Goal: Task Accomplishment & Management: Manage account settings

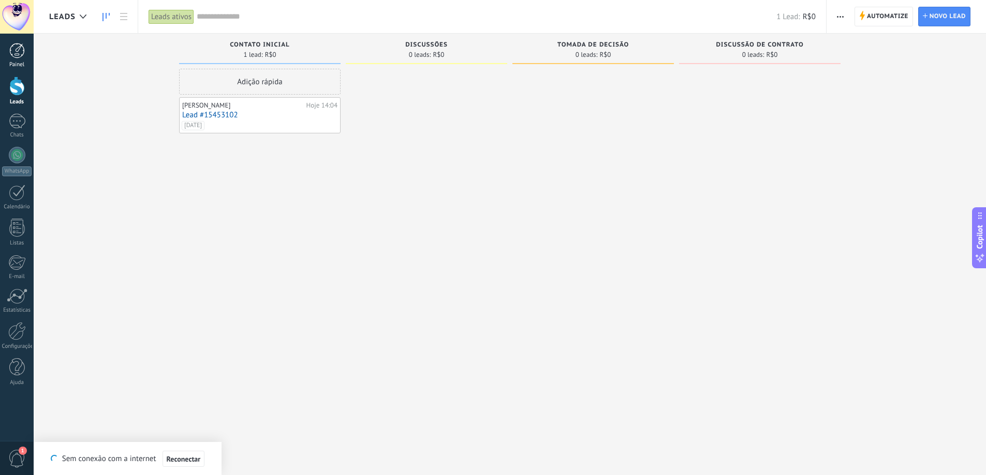
click at [14, 64] on div "Painel" at bounding box center [17, 65] width 30 height 7
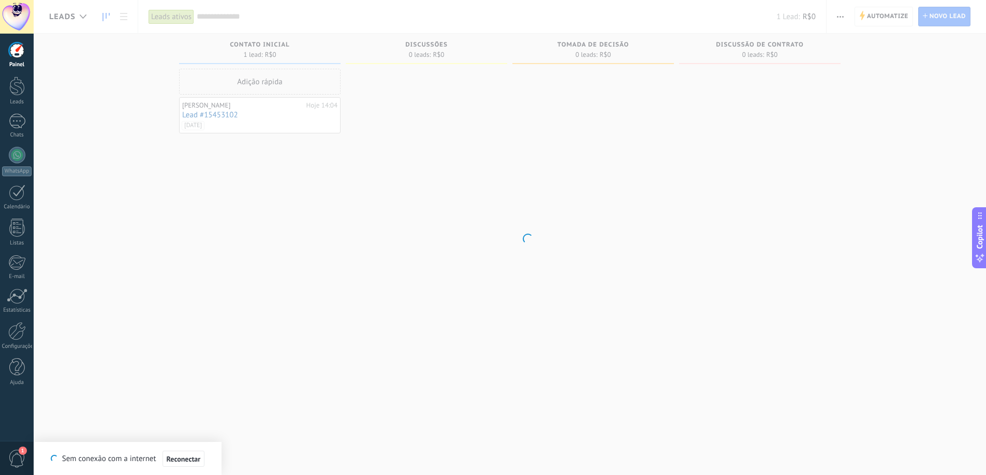
click at [21, 48] on div at bounding box center [17, 51] width 16 height 16
click at [18, 92] on div at bounding box center [17, 86] width 16 height 19
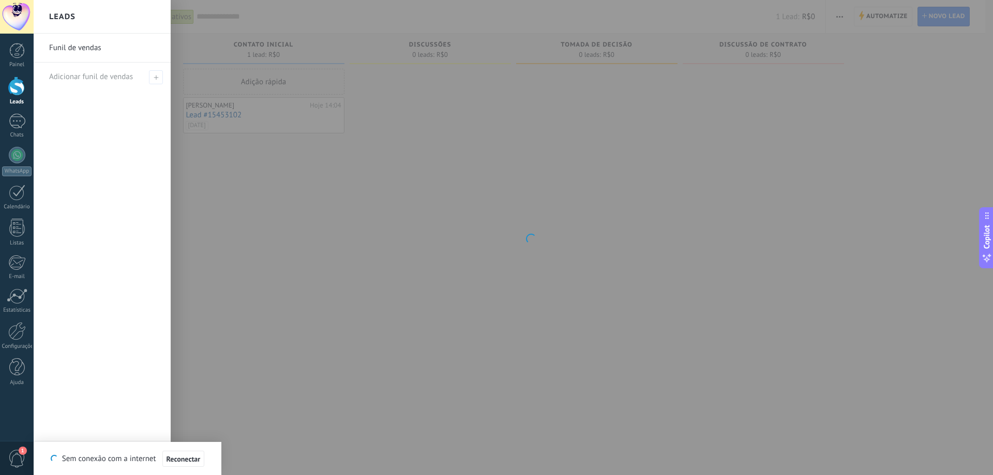
click at [61, 43] on link "Funil de vendas" at bounding box center [104, 48] width 111 height 29
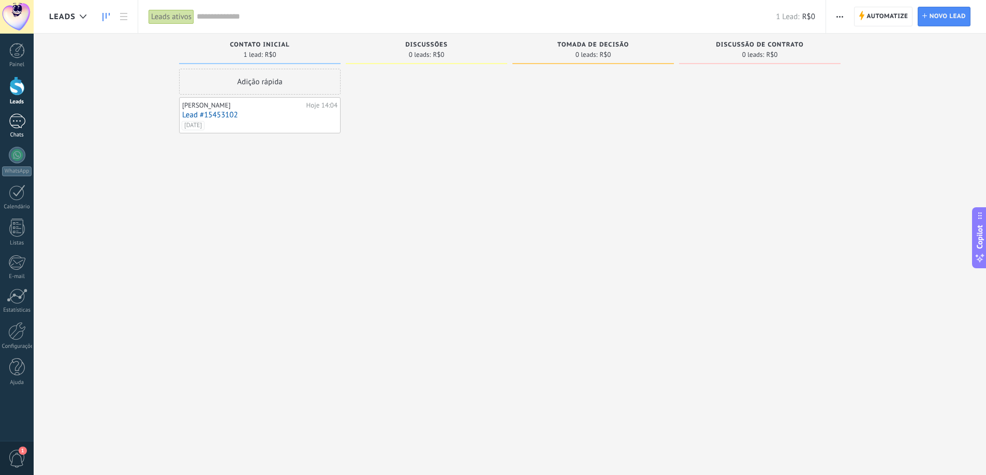
click at [13, 127] on div at bounding box center [17, 121] width 17 height 15
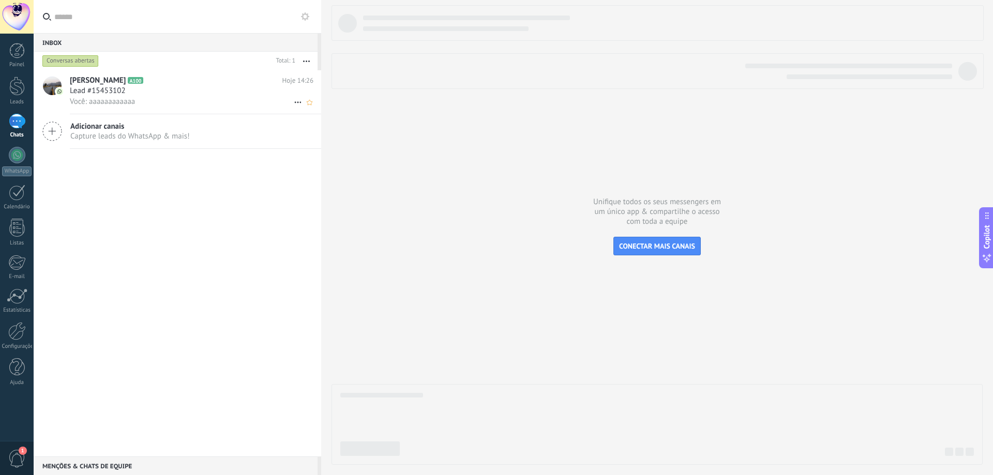
click at [204, 95] on div "Lead #15453102" at bounding box center [192, 91] width 244 height 10
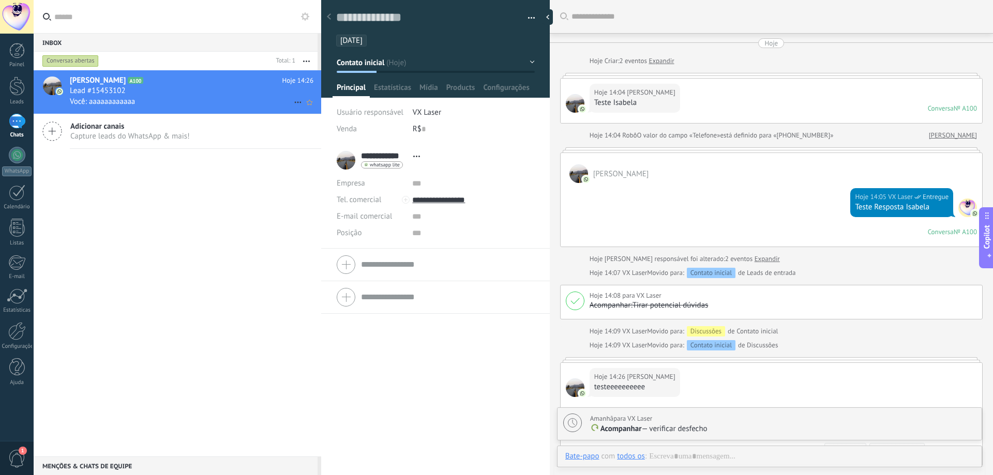
scroll to position [199, 0]
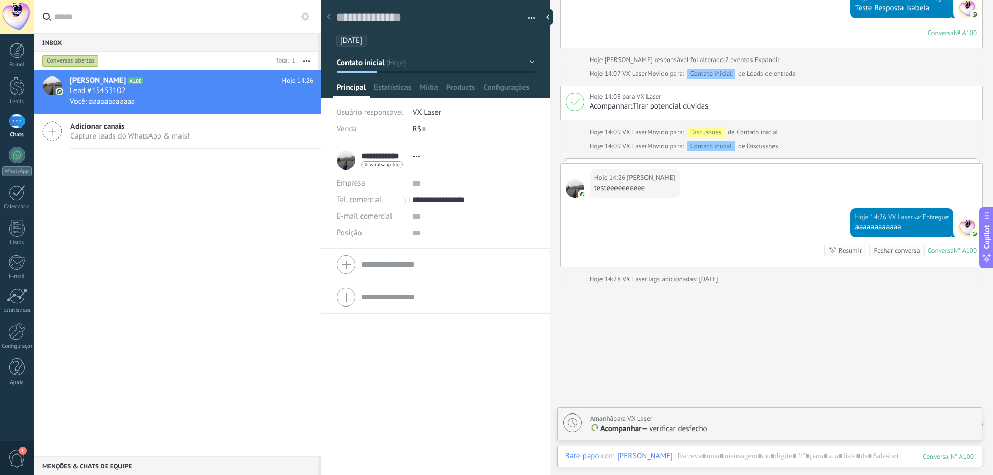
click at [154, 13] on input "text" at bounding box center [183, 16] width 259 height 33
type input "*"
click at [23, 95] on div at bounding box center [17, 86] width 16 height 19
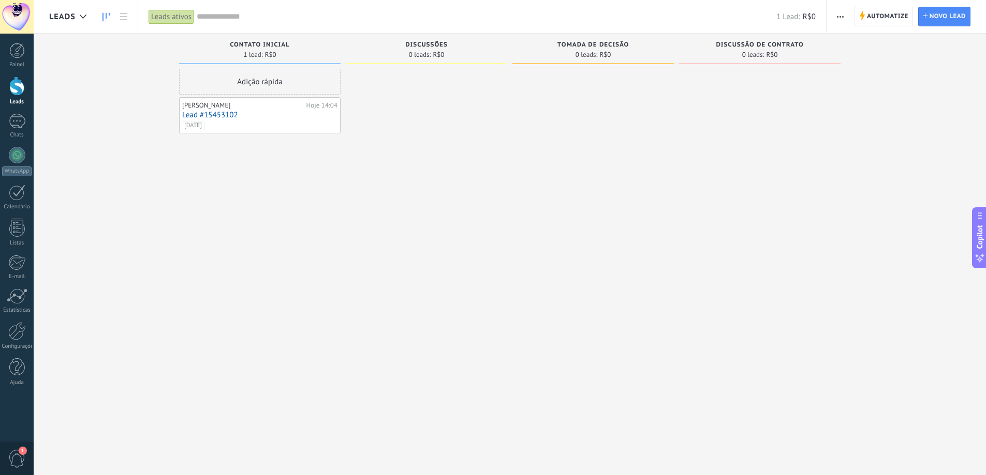
click at [187, 18] on div "Leads ativos" at bounding box center [171, 16] width 46 height 15
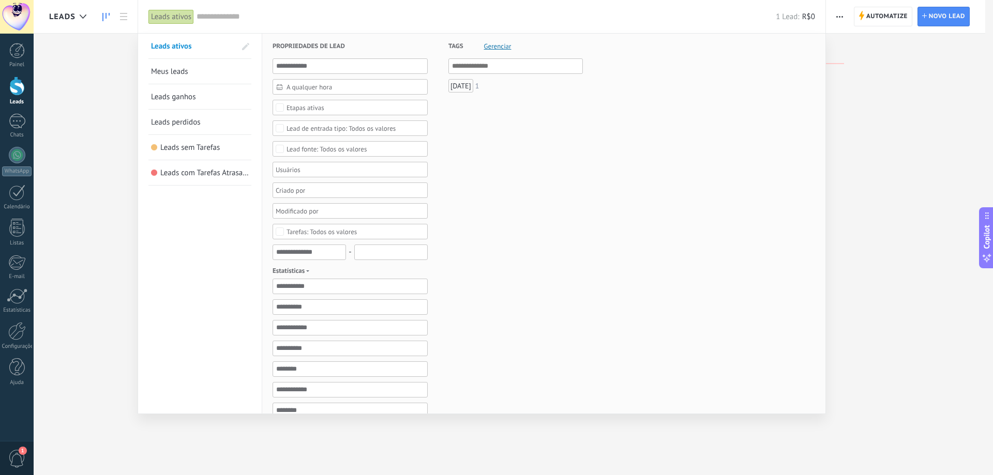
click at [458, 84] on div "25/10/25" at bounding box center [461, 85] width 25 height 13
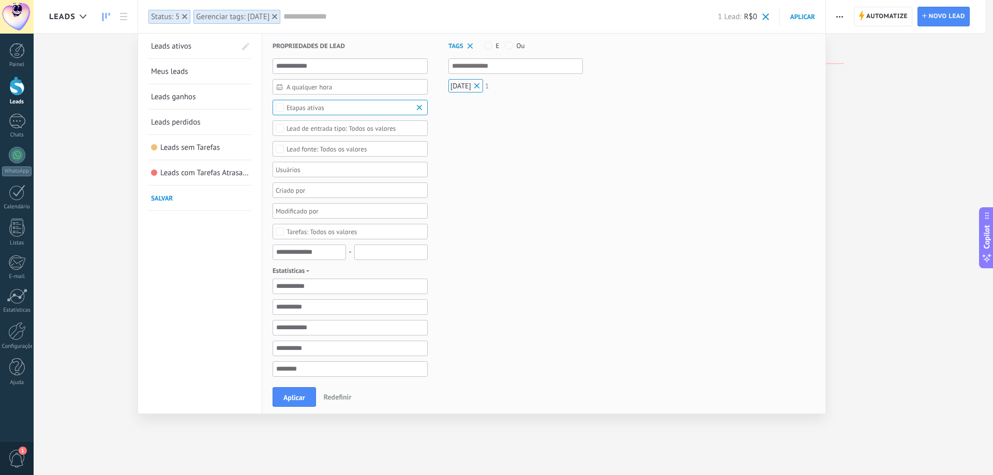
drag, startPoint x: 283, startPoint y: 18, endPoint x: 341, endPoint y: 9, distance: 58.6
click at [341, 9] on div "Leads ativos Status: 5 Gerenciar tags: 25/10/25 Aplicar 1 Lead: R$0 Leads ativo…" at bounding box center [482, 16] width 689 height 33
click at [277, 15] on use at bounding box center [274, 16] width 5 height 5
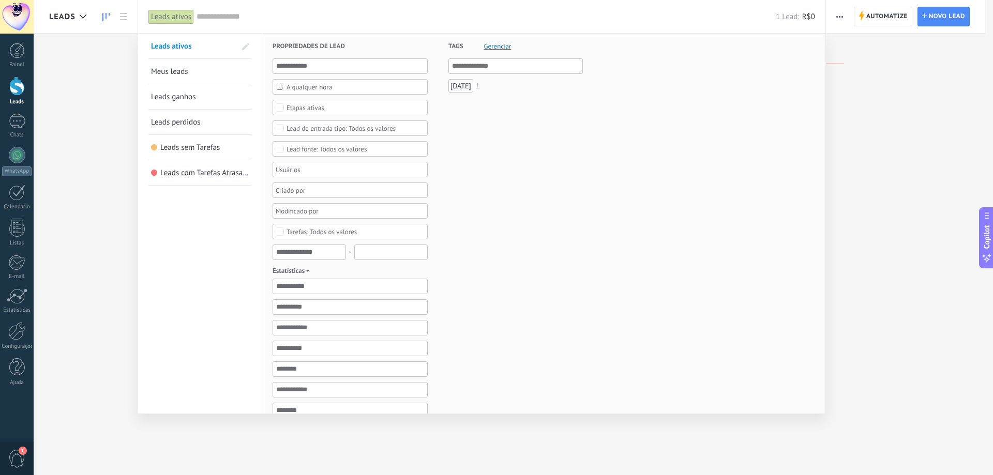
click at [169, 18] on div "Leads ativos" at bounding box center [171, 16] width 46 height 15
click at [501, 44] on span "Gerenciar" at bounding box center [497, 46] width 27 height 7
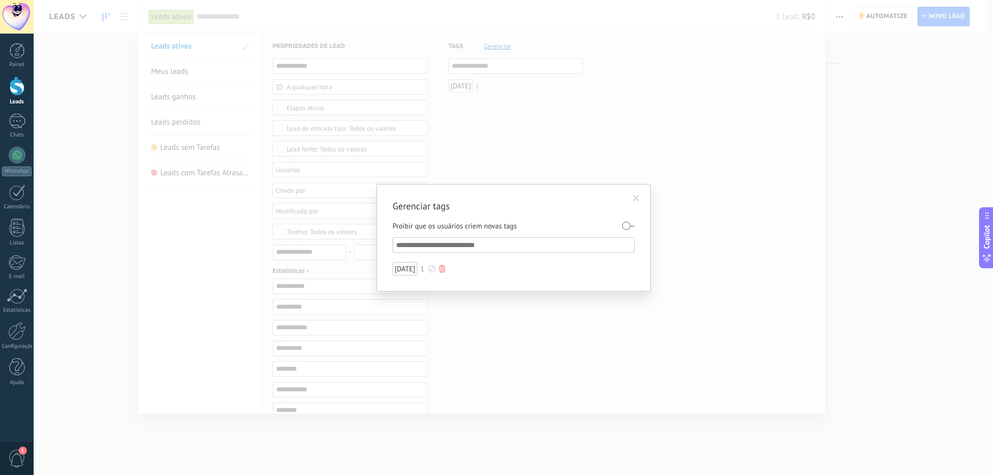
click at [414, 266] on div "25/10/25" at bounding box center [405, 268] width 25 height 13
click at [445, 268] on div at bounding box center [442, 268] width 6 height 7
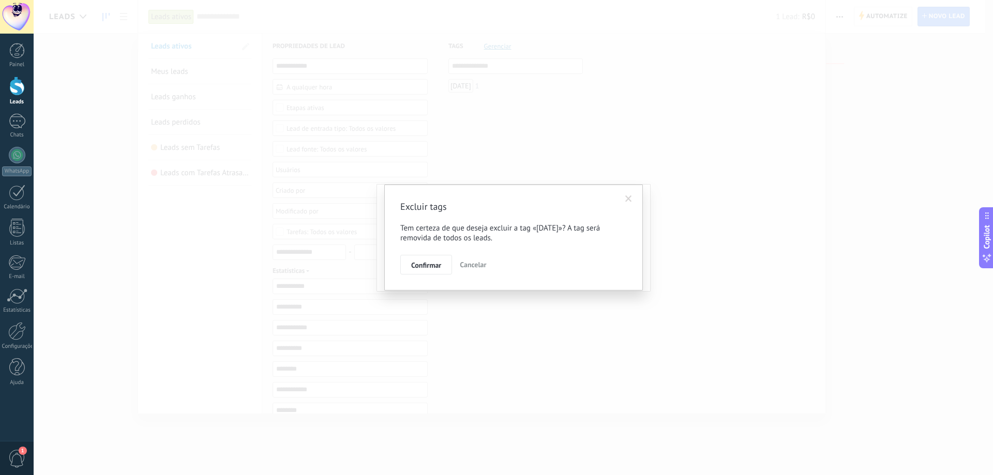
click at [465, 266] on span "Cancelar" at bounding box center [473, 264] width 26 height 9
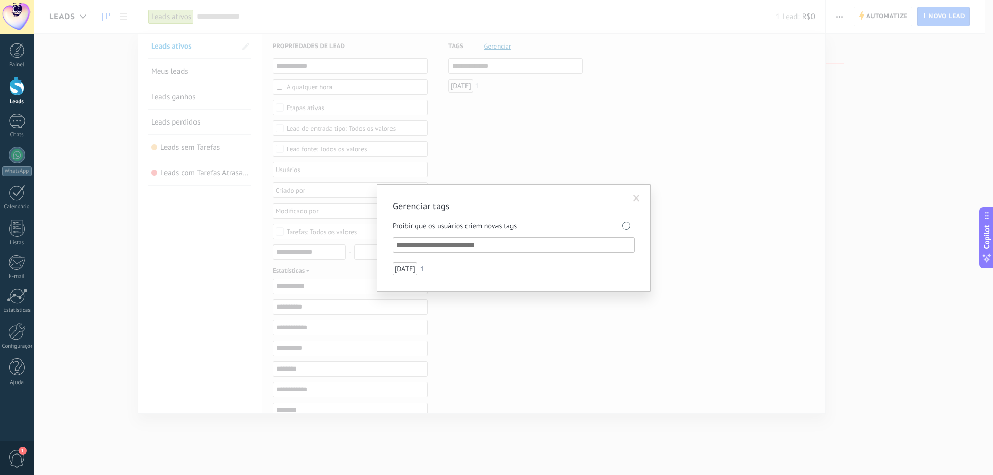
click at [817, 103] on div "Gerenciar tags Proibir que os usuários criem novas tags 25/10/25 1" at bounding box center [514, 237] width 960 height 475
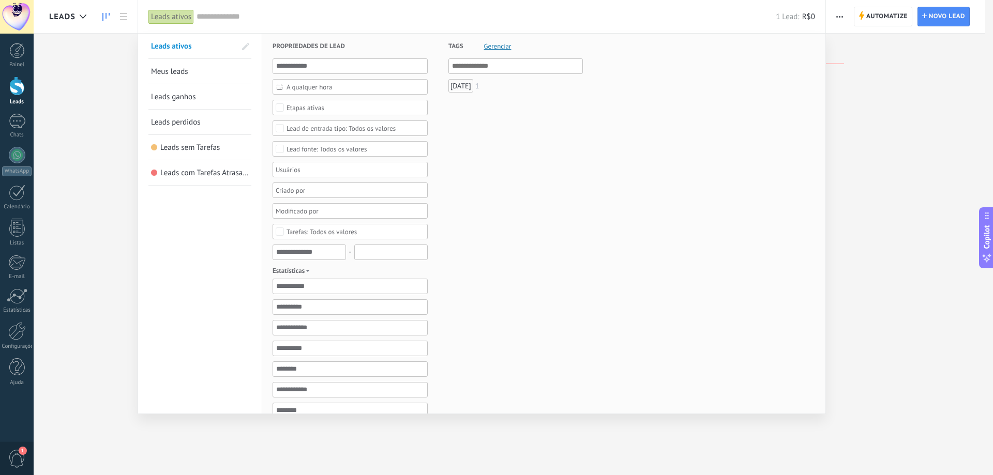
click at [102, 242] on div at bounding box center [496, 237] width 993 height 475
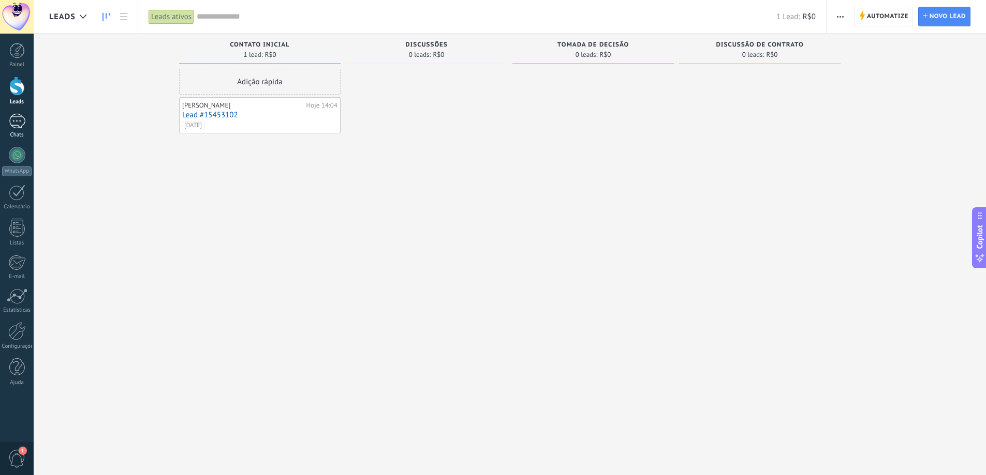
click at [16, 126] on div at bounding box center [17, 121] width 17 height 15
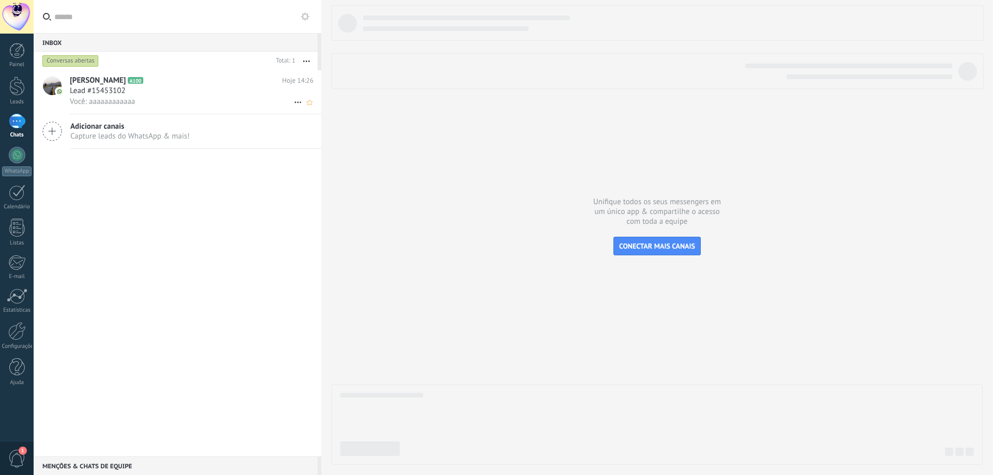
click at [145, 99] on div "Você: aaaaaaaaaaaa" at bounding box center [192, 101] width 244 height 11
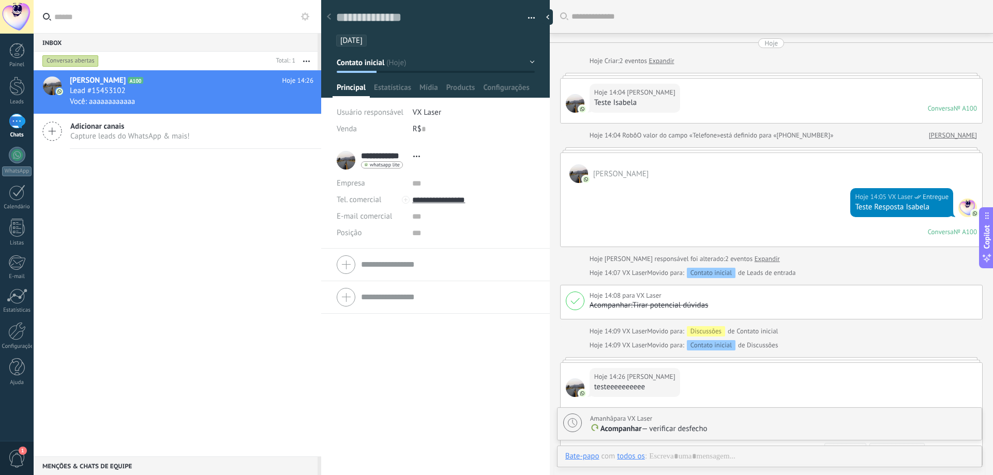
scroll to position [16, 0]
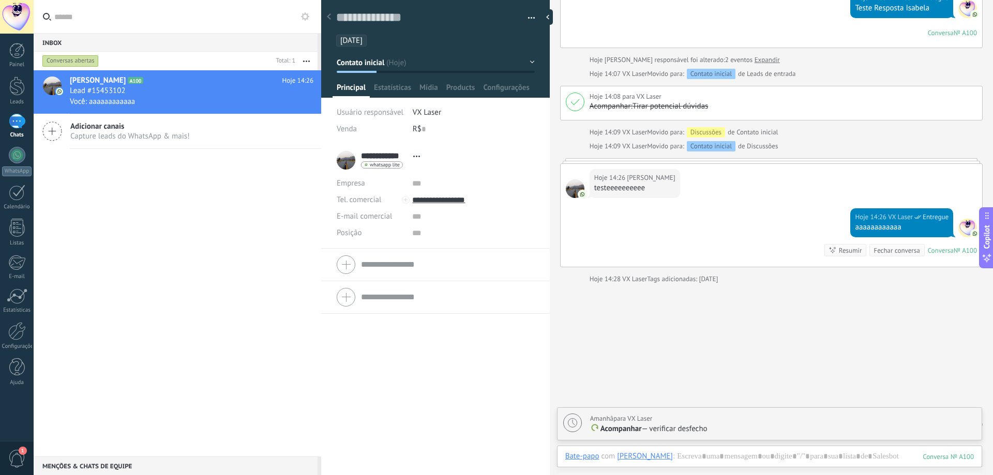
click at [363, 41] on span "[DATE]" at bounding box center [351, 41] width 22 height 10
click at [363, 41] on span "25/10/25" at bounding box center [351, 41] width 22 height 10
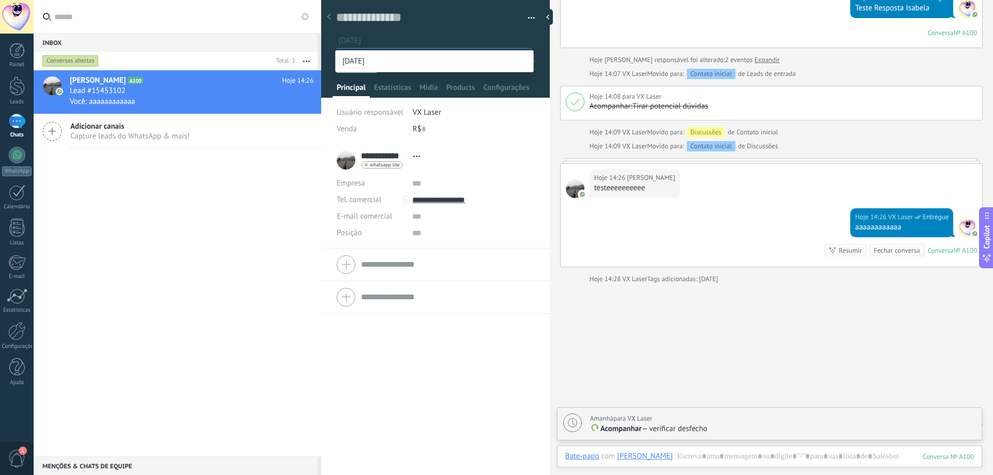
click at [366, 41] on input "text" at bounding box center [435, 40] width 192 height 11
click at [363, 56] on span "25/10/25" at bounding box center [353, 61] width 28 height 14
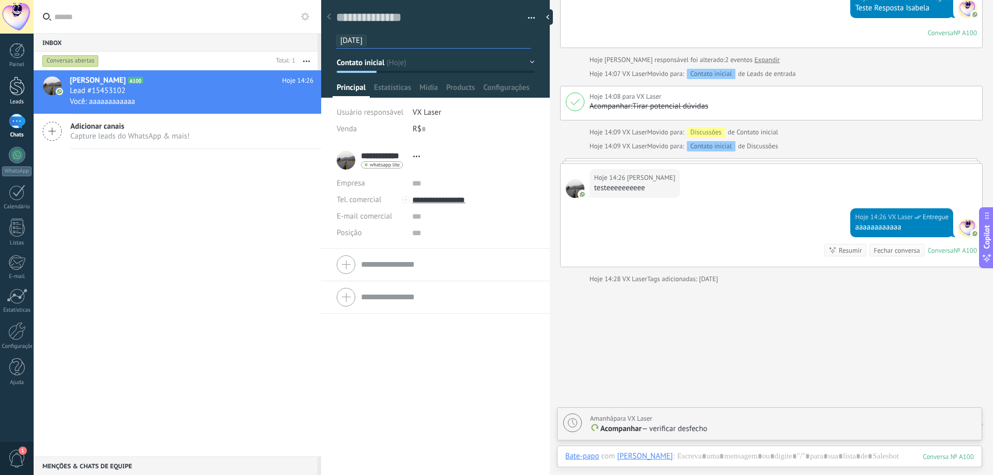
click at [14, 84] on div at bounding box center [17, 86] width 16 height 19
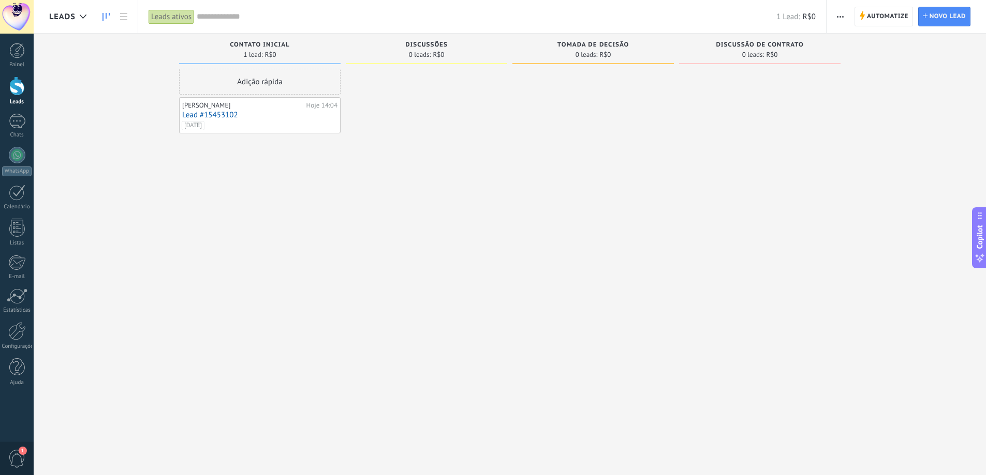
click at [181, 11] on div "Leads ativos" at bounding box center [171, 16] width 46 height 15
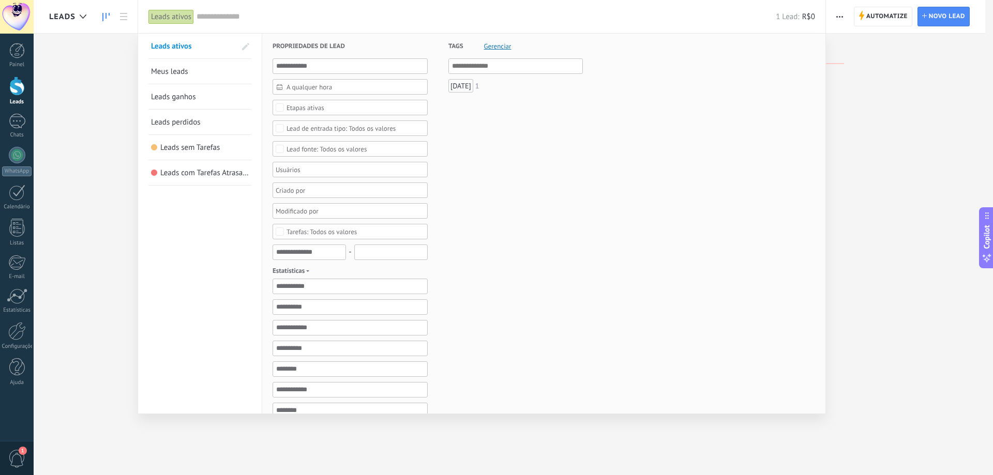
click at [832, 135] on div at bounding box center [496, 237] width 993 height 475
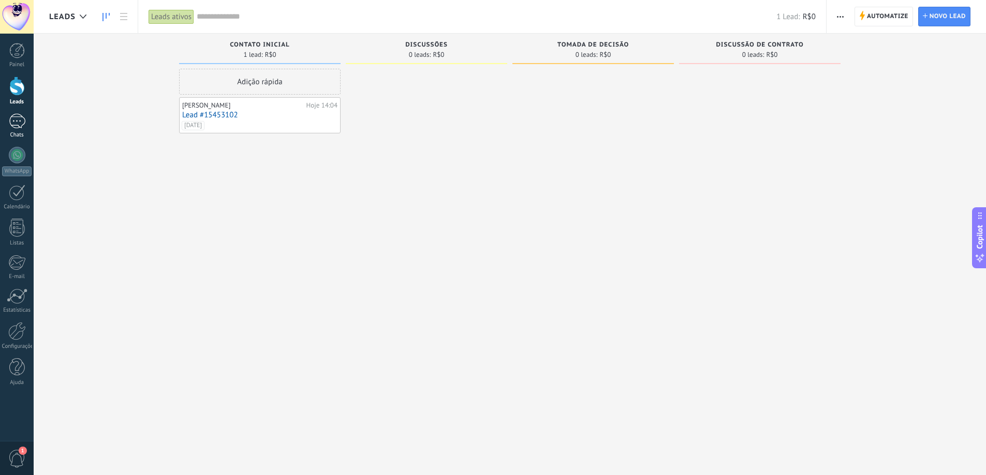
click at [9, 124] on div at bounding box center [17, 121] width 17 height 15
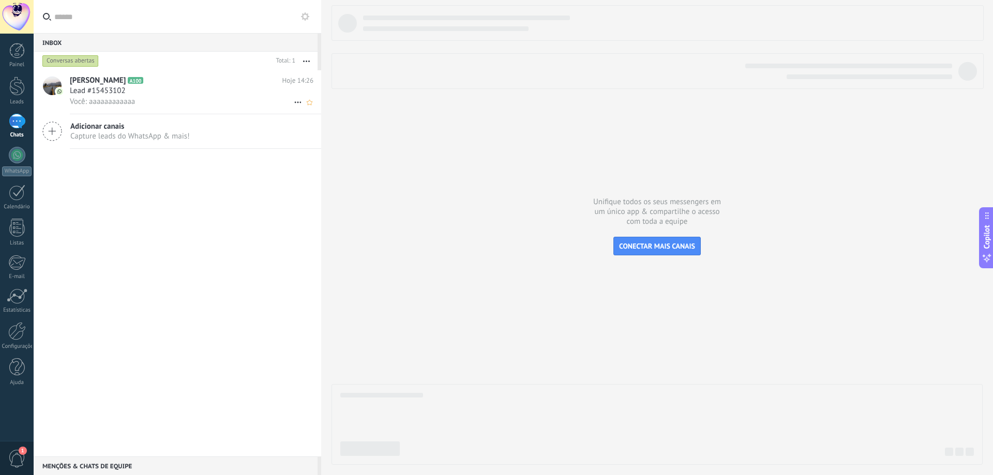
click at [213, 107] on div "Você: aaaaaaaaaaaa" at bounding box center [192, 101] width 244 height 11
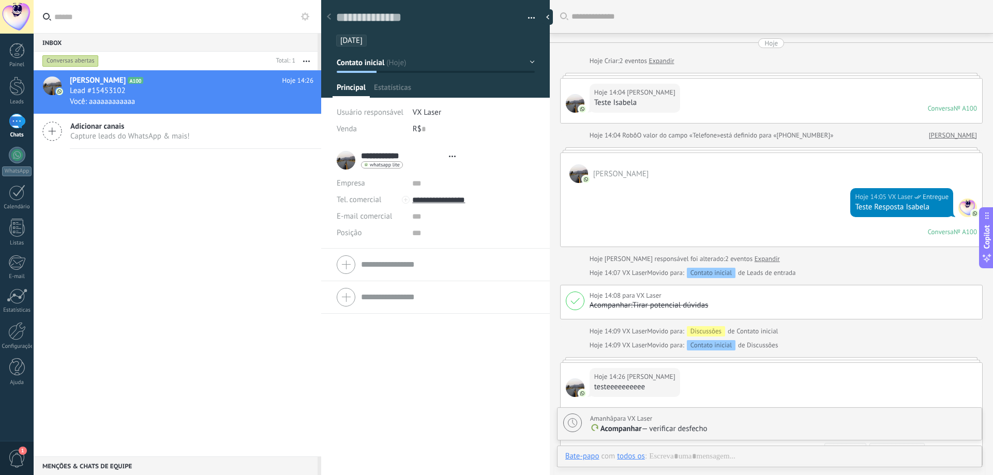
type textarea "**********"
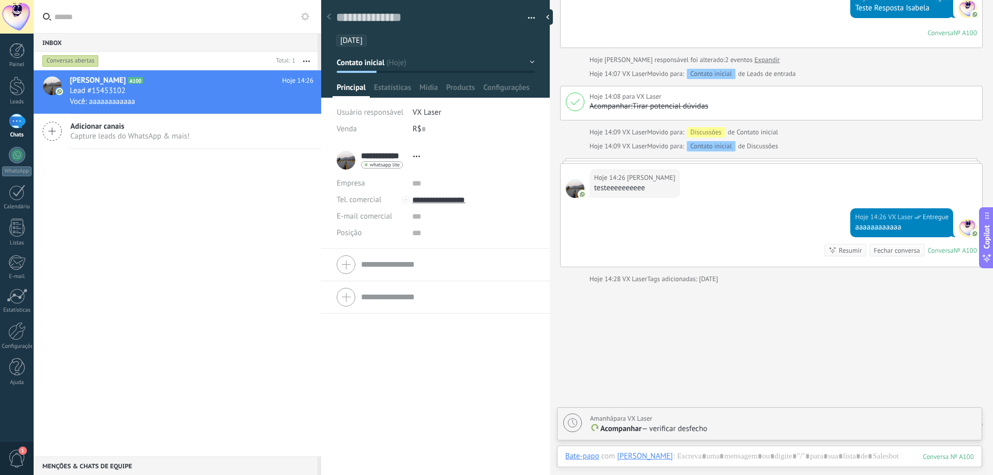
click at [364, 47] on ul "25/10/25" at bounding box center [433, 41] width 197 height 14
click at [363, 42] on span "25/10/25" at bounding box center [351, 41] width 22 height 10
click at [371, 42] on input "text" at bounding box center [450, 40] width 159 height 11
click at [16, 96] on link "Leads" at bounding box center [17, 91] width 34 height 29
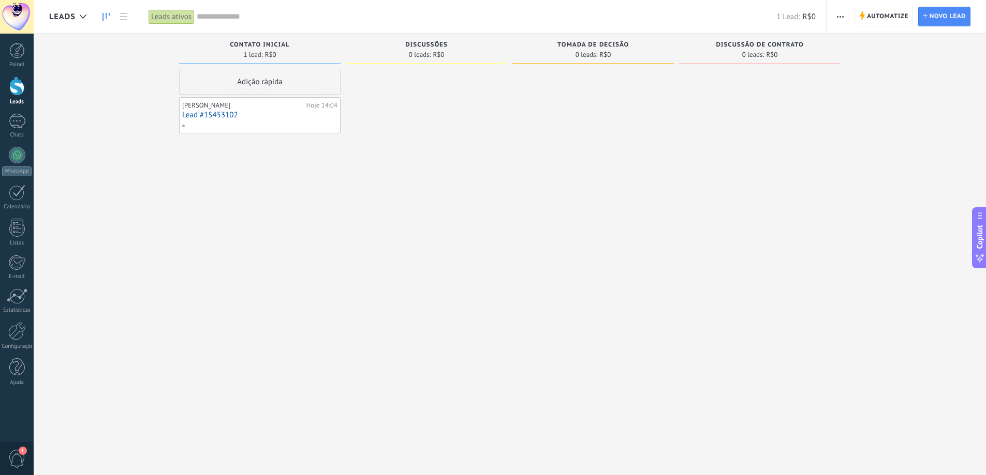
click at [174, 14] on div "Leads ativos" at bounding box center [171, 16] width 46 height 15
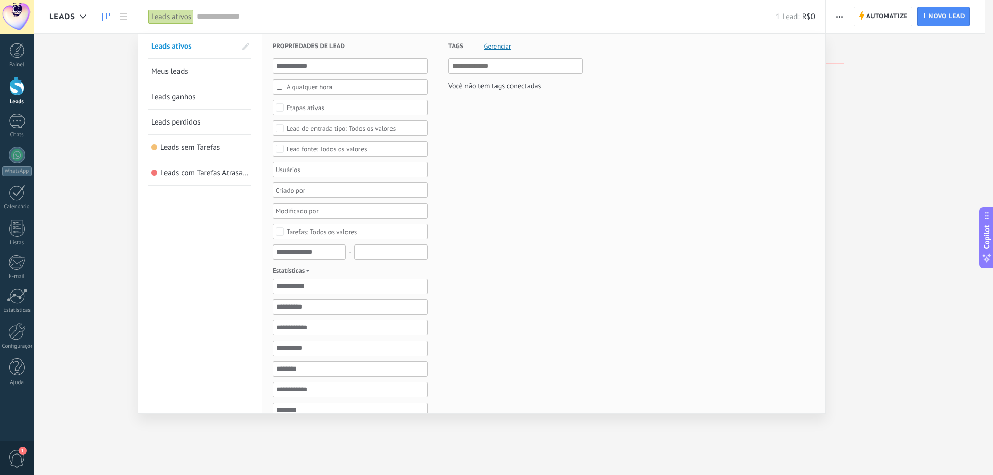
click at [485, 69] on input "text" at bounding box center [516, 66] width 128 height 12
drag, startPoint x: 501, startPoint y: 50, endPoint x: 506, endPoint y: 47, distance: 6.0
click at [501, 49] on span "Gerenciar" at bounding box center [497, 46] width 27 height 7
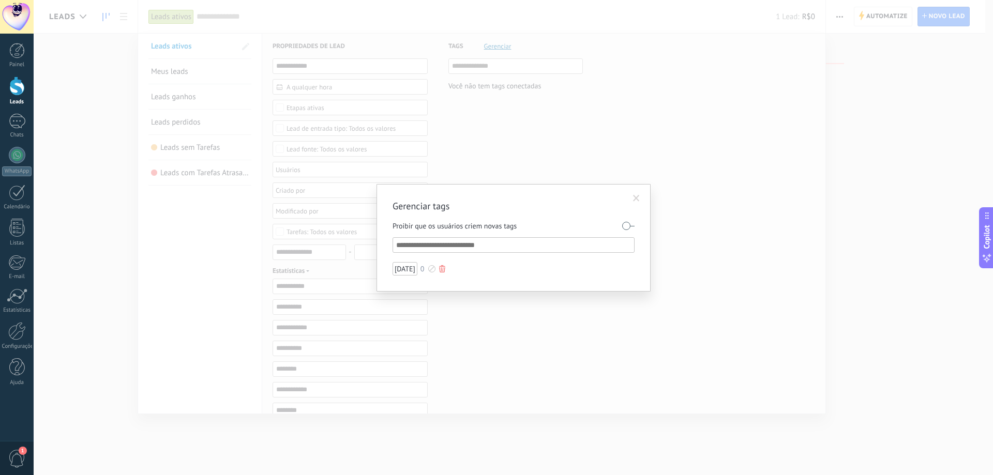
click at [417, 269] on div "25/10/25" at bounding box center [405, 268] width 25 height 13
click at [445, 268] on div at bounding box center [442, 268] width 6 height 7
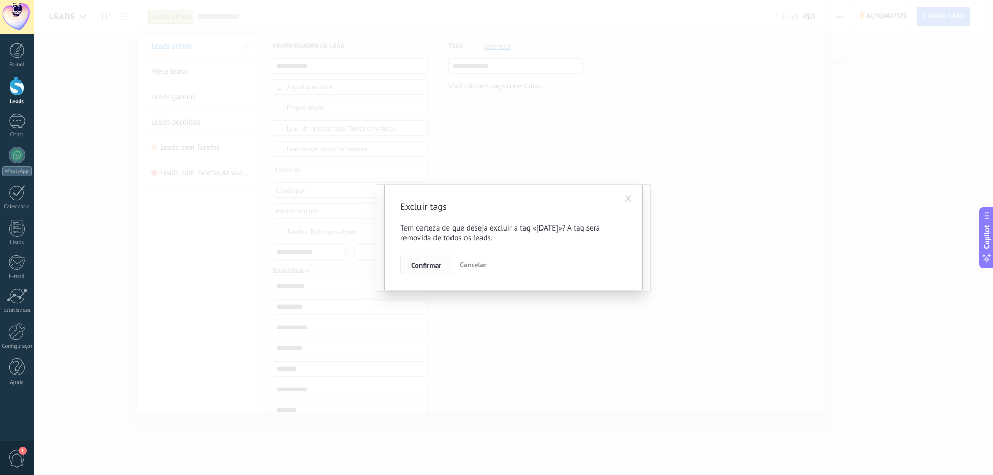
click at [420, 269] on span "Confirmar" at bounding box center [426, 265] width 30 height 7
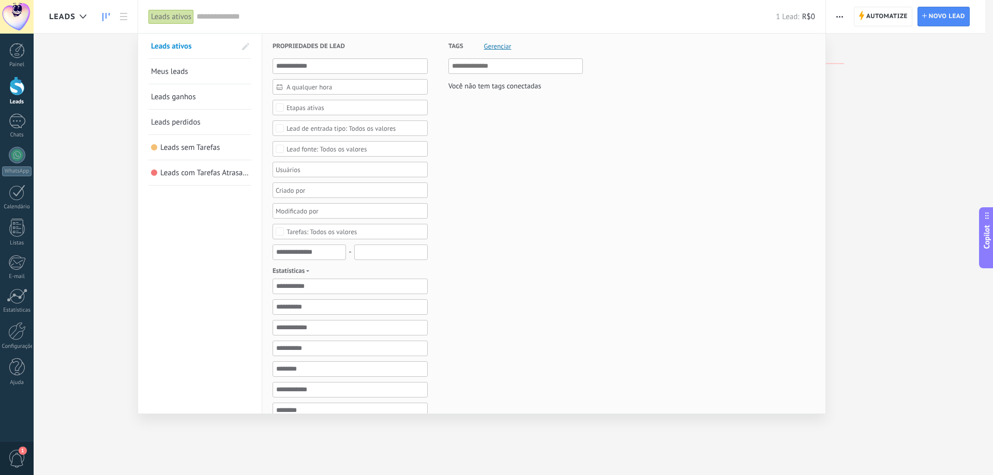
click at [110, 17] on div at bounding box center [496, 237] width 993 height 475
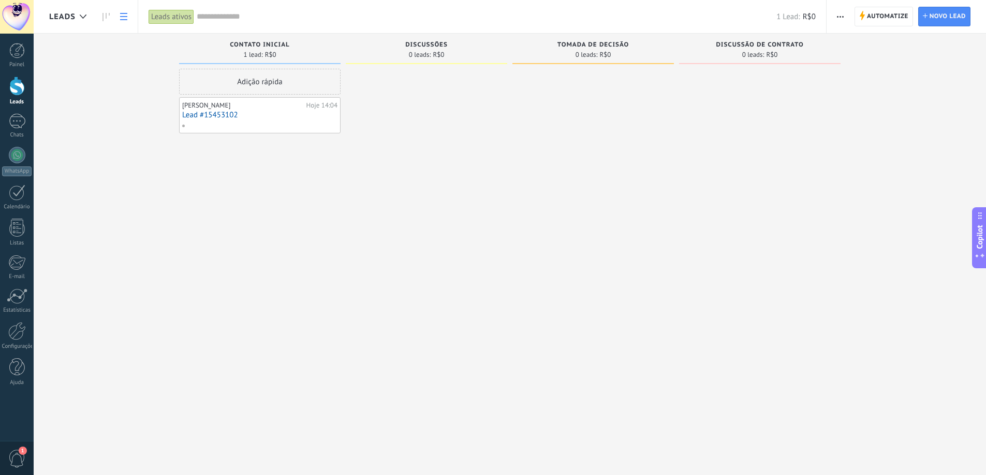
click at [123, 22] on link at bounding box center [124, 17] width 18 height 20
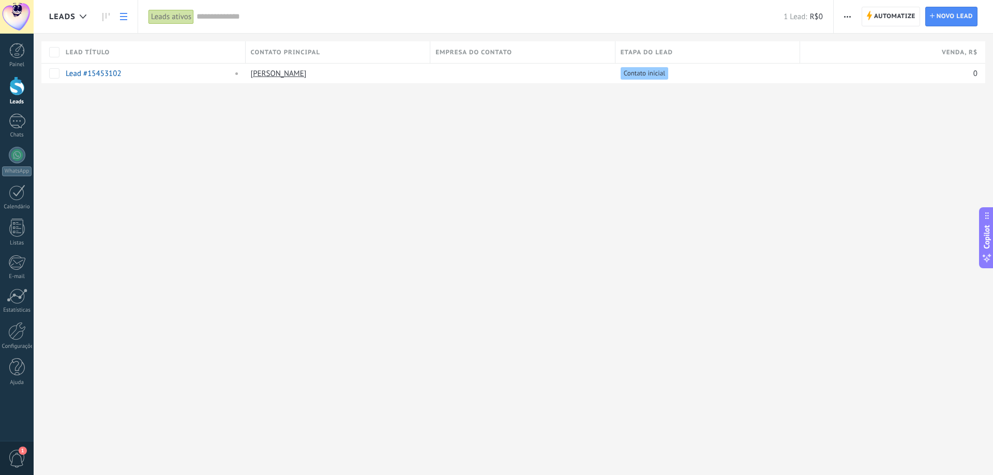
click at [184, 17] on div "Leads ativos" at bounding box center [171, 16] width 46 height 15
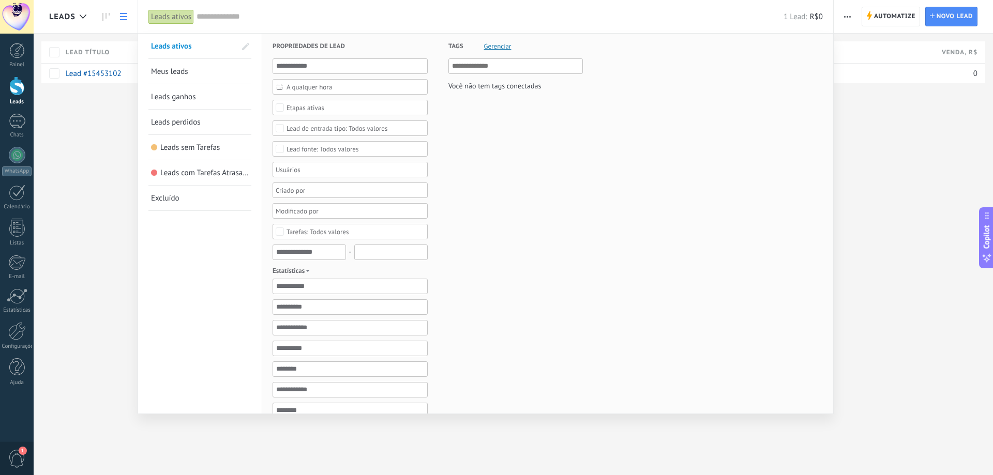
click at [297, 85] on span "A qualquer hora" at bounding box center [355, 87] width 136 height 8
click at [387, 107] on label at bounding box center [393, 108] width 43 height 14
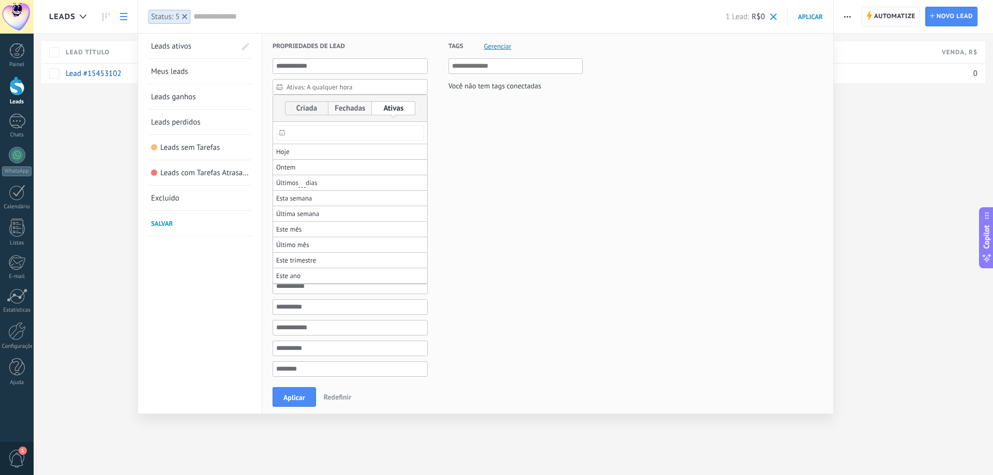
click at [362, 108] on label at bounding box center [350, 108] width 43 height 14
click at [317, 110] on label at bounding box center [306, 108] width 43 height 14
click at [307, 135] on input "text" at bounding box center [350, 133] width 148 height 16
click at [308, 202] on span "14" at bounding box center [306, 207] width 16 height 15
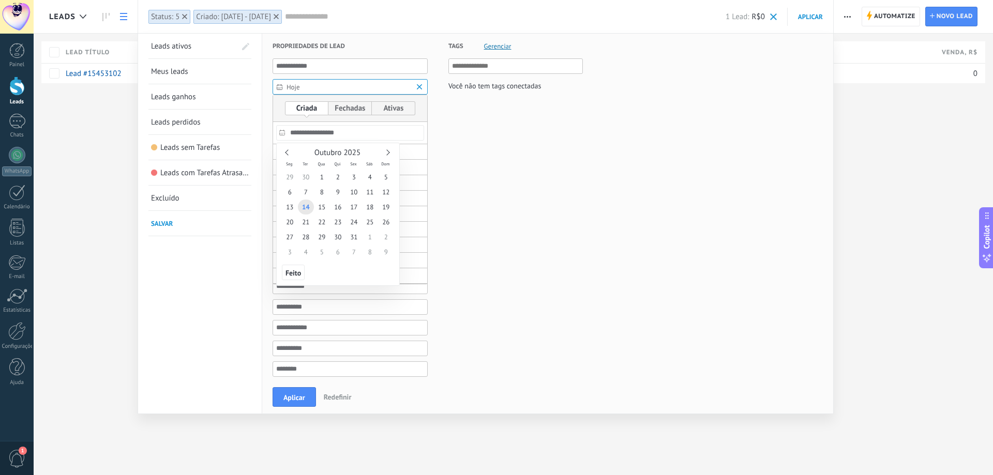
type input "****"
click at [293, 410] on div at bounding box center [496, 308] width 993 height 335
click at [294, 397] on span "Aplicar" at bounding box center [294, 397] width 22 height 7
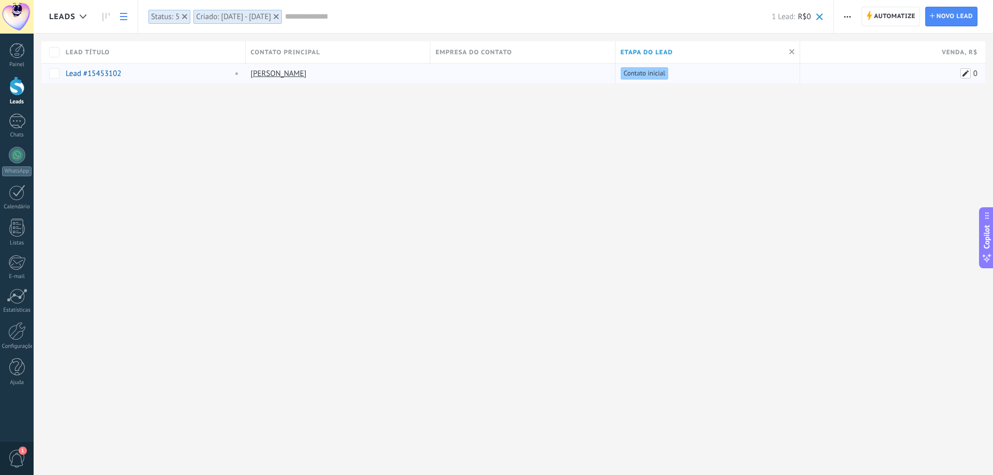
click at [966, 78] on span at bounding box center [966, 73] width 10 height 10
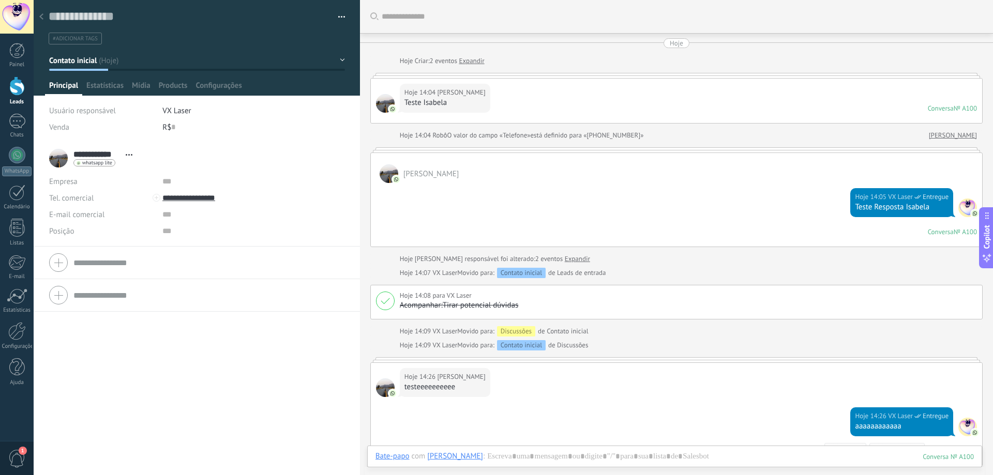
click at [466, 62] on link "Expandir" at bounding box center [471, 61] width 25 height 10
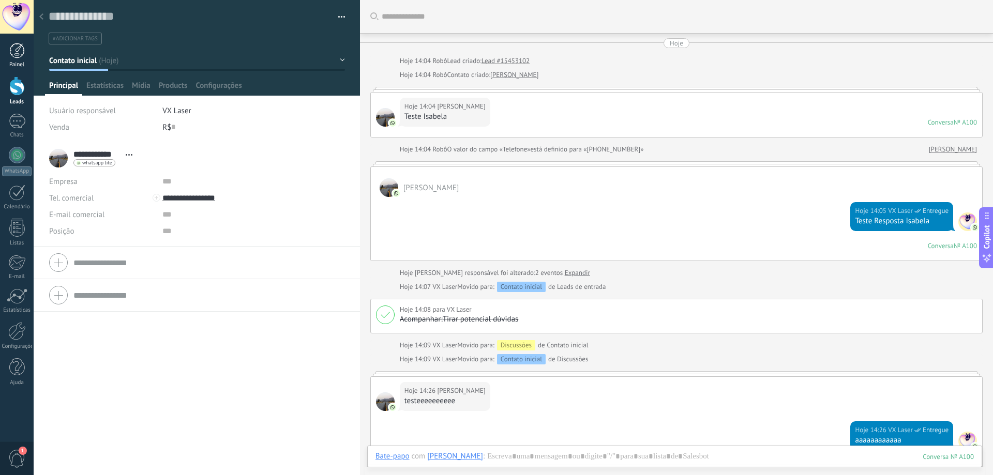
click at [21, 61] on link "Painel" at bounding box center [17, 55] width 34 height 25
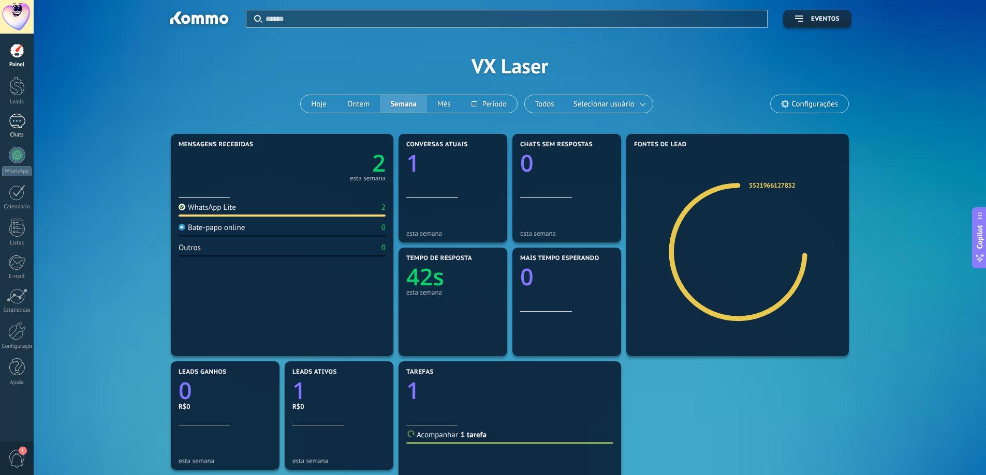
drag, startPoint x: 32, startPoint y: 118, endPoint x: 24, endPoint y: 117, distance: 8.3
click at [32, 117] on link "Chats" at bounding box center [17, 126] width 34 height 25
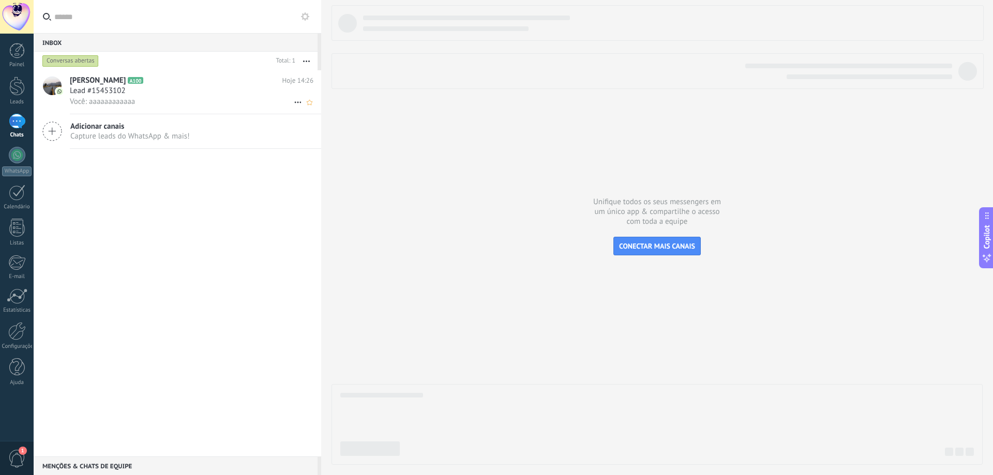
click at [165, 92] on div "Lead #15453102" at bounding box center [192, 91] width 244 height 10
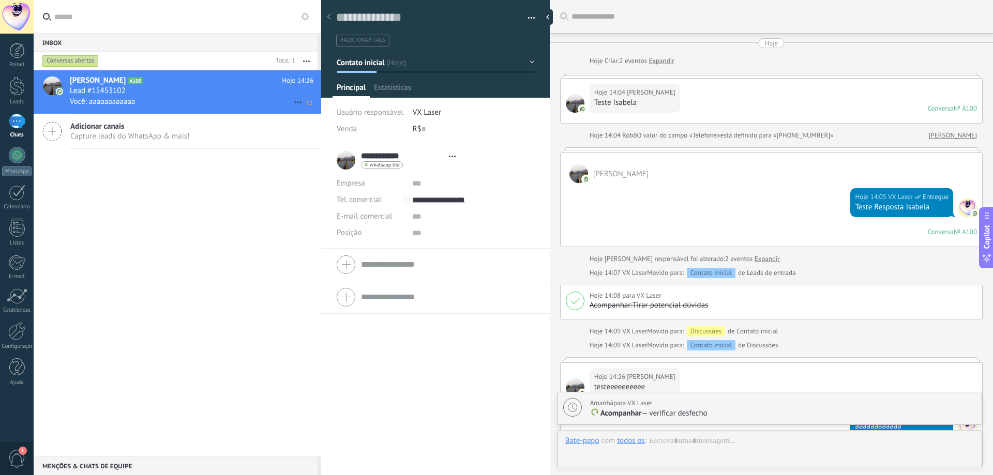
type textarea "**********"
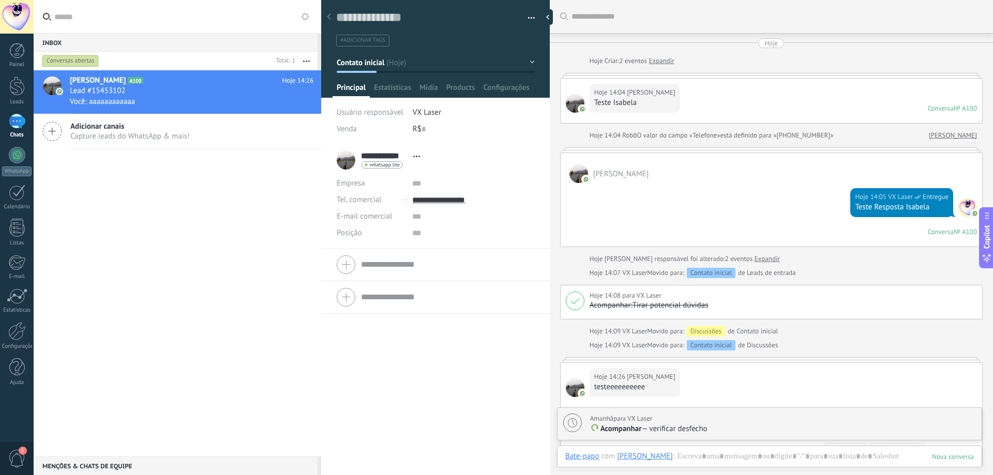
scroll to position [199, 0]
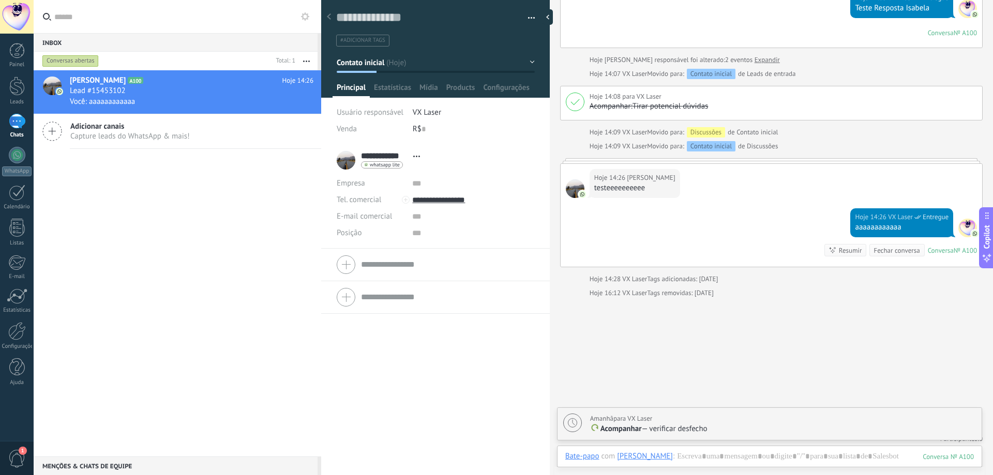
click at [380, 40] on span "#adicionar tags" at bounding box center [362, 40] width 45 height 7
type input "**********"
click at [355, 453] on button "Salvar Salvo" at bounding box center [351, 459] width 28 height 19
click at [11, 80] on div at bounding box center [17, 86] width 16 height 19
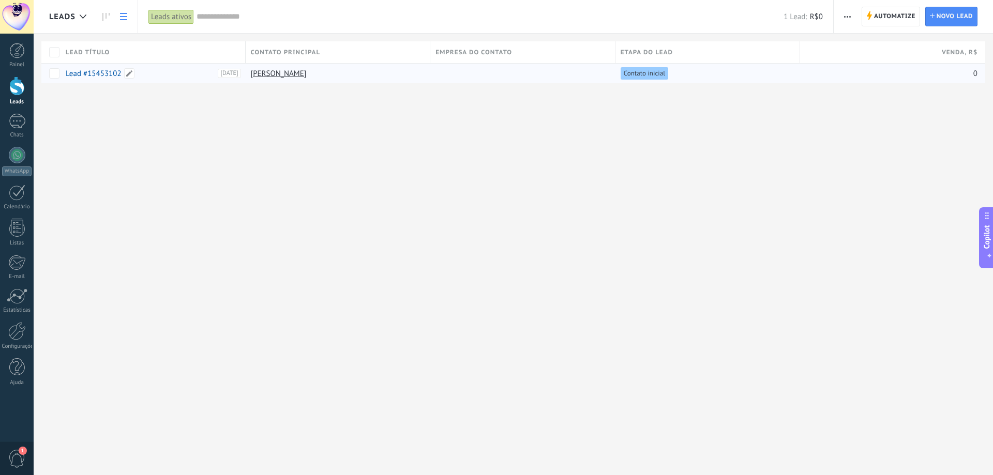
click at [198, 73] on div "Lead #15453102" at bounding box center [142, 73] width 152 height 9
click at [218, 72] on span "[DATE]" at bounding box center [229, 73] width 23 height 9
click at [318, 105] on div "Leads Automatize Nova transmissão Editar funil de vendas Imprimir Configurações…" at bounding box center [514, 58] width 960 height 117
click at [654, 73] on span "Contato inicial" at bounding box center [644, 73] width 41 height 9
click at [675, 72] on span at bounding box center [676, 73] width 10 height 10
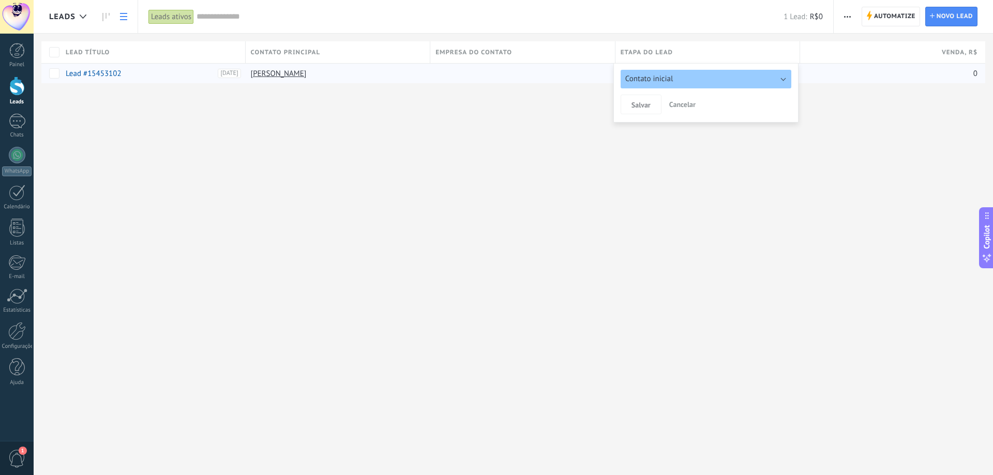
click at [169, 146] on div "Leads Automatize Nova transmissão Editar funil de vendas Imprimir Configurações…" at bounding box center [514, 237] width 960 height 475
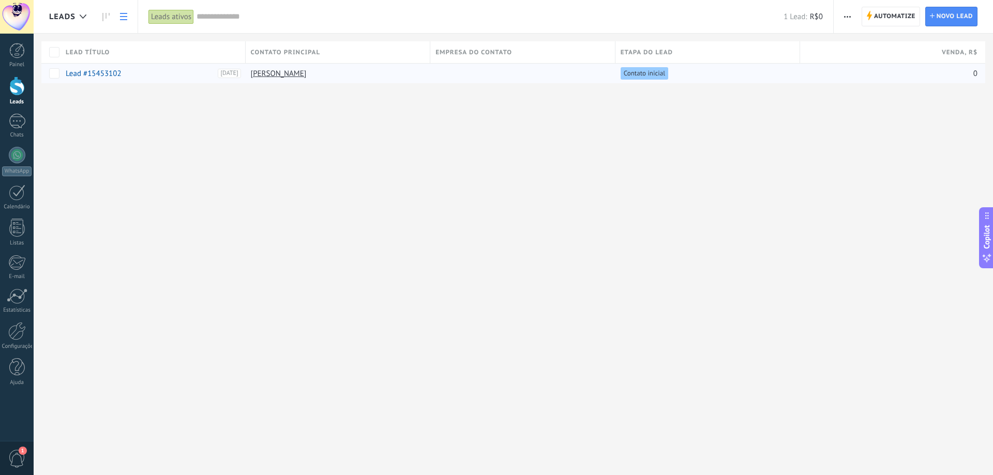
click at [115, 20] on link at bounding box center [124, 17] width 18 height 20
click at [98, 19] on link at bounding box center [106, 17] width 18 height 20
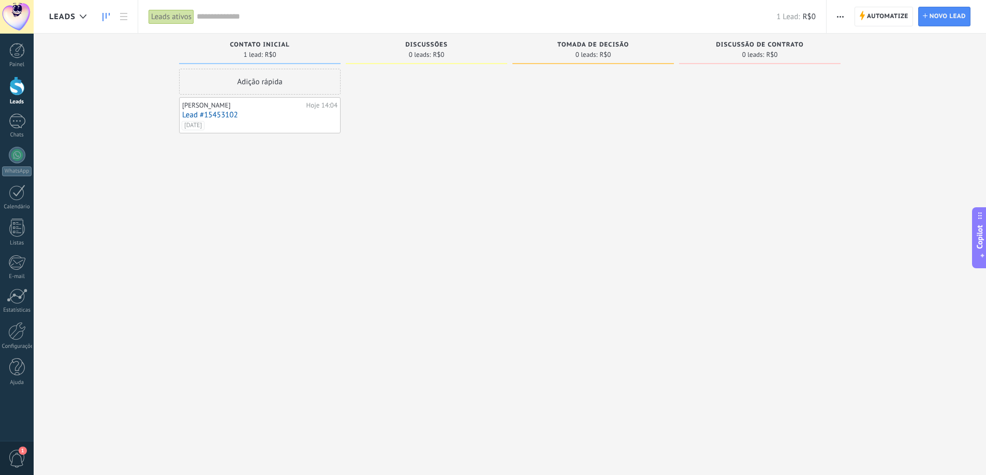
click at [281, 117] on link "Lead #15453102" at bounding box center [259, 115] width 155 height 9
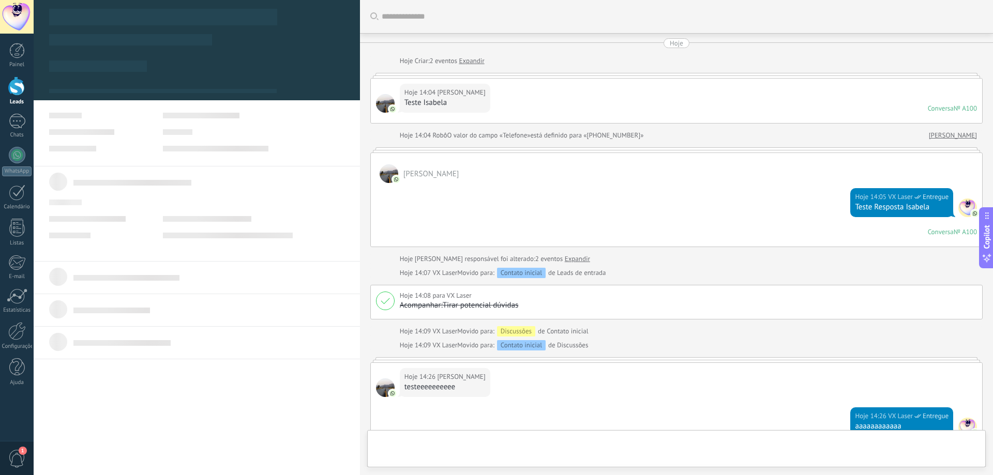
scroll to position [253, 0]
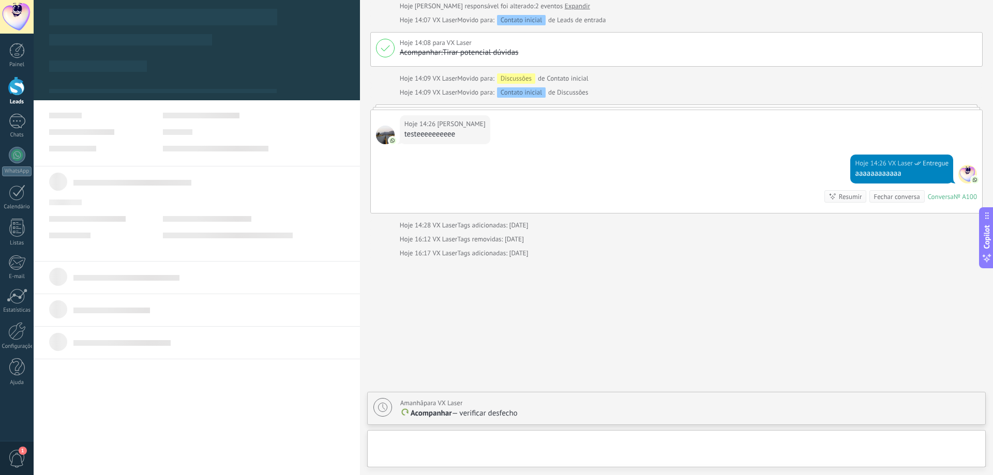
type textarea "**********"
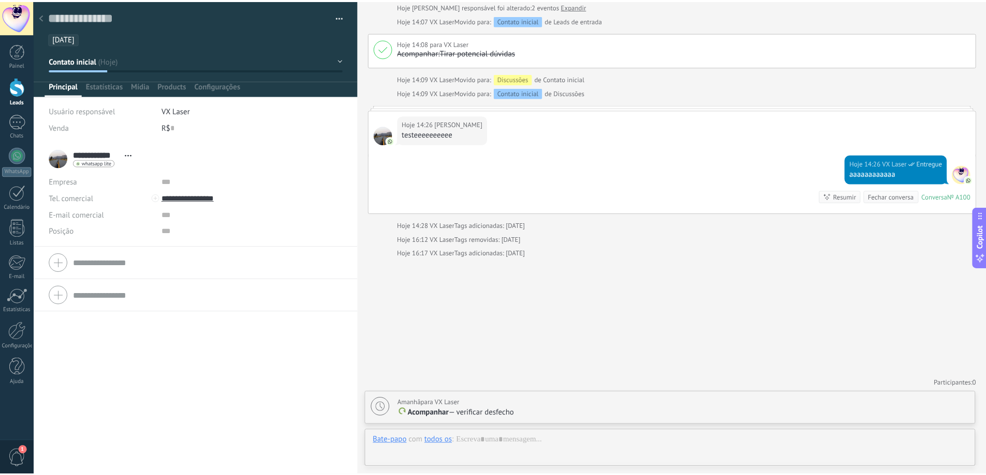
scroll to position [16, 0]
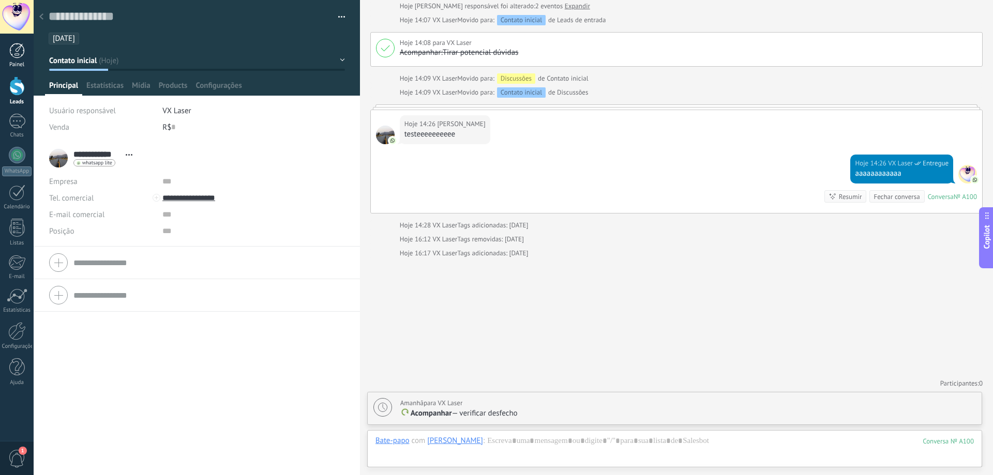
click at [25, 46] on link "Painel" at bounding box center [17, 55] width 34 height 25
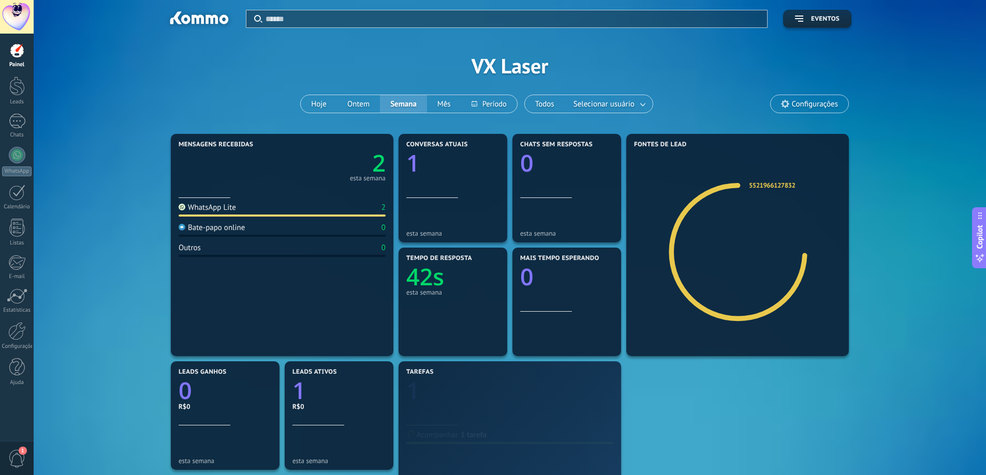
click at [797, 105] on span "Configurações" at bounding box center [815, 104] width 46 height 9
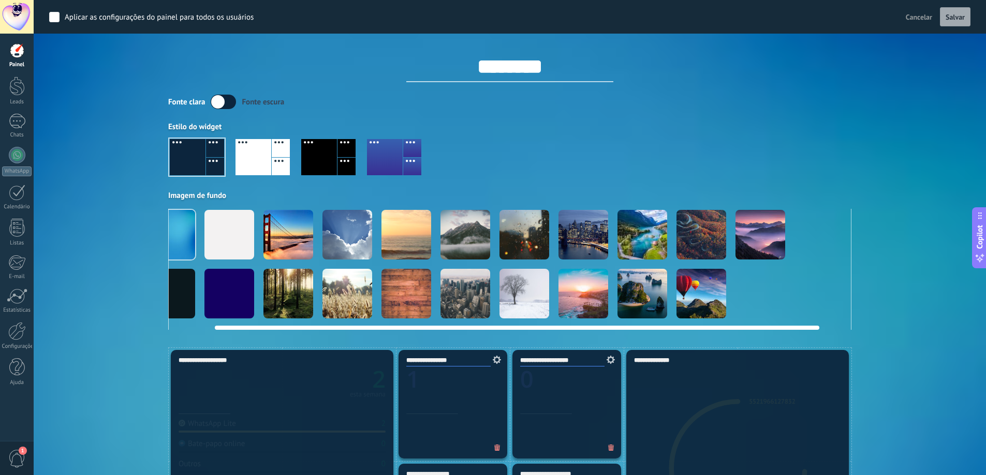
scroll to position [0, 80]
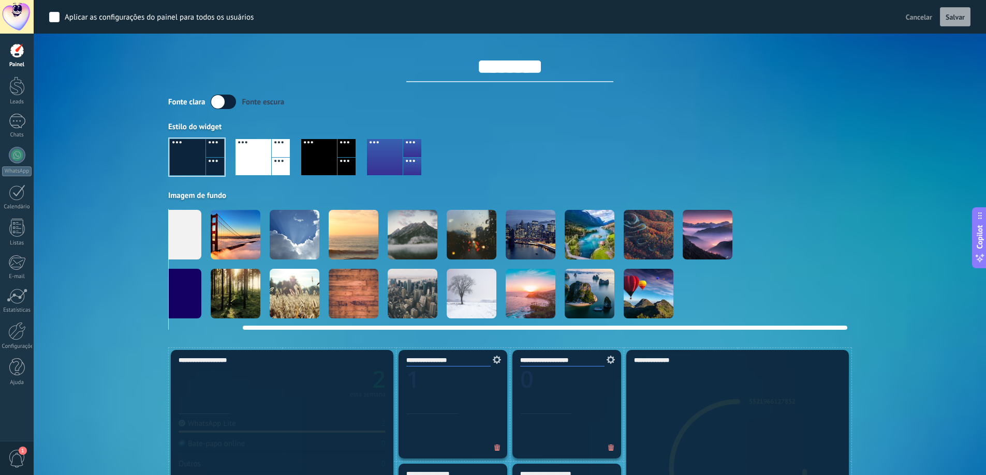
drag, startPoint x: 723, startPoint y: 270, endPoint x: 538, endPoint y: 285, distance: 185.8
click at [553, 285] on div at bounding box center [429, 264] width 683 height 111
click at [521, 283] on div at bounding box center [530, 294] width 50 height 50
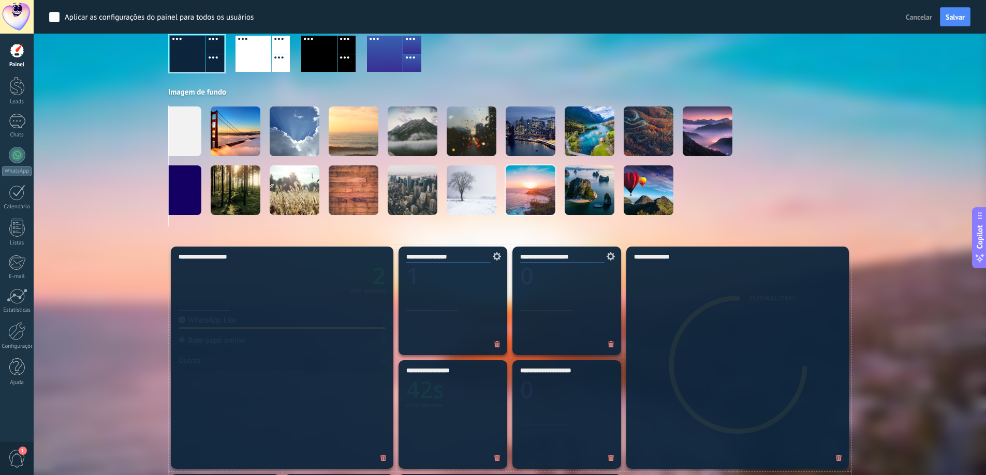
scroll to position [0, 0]
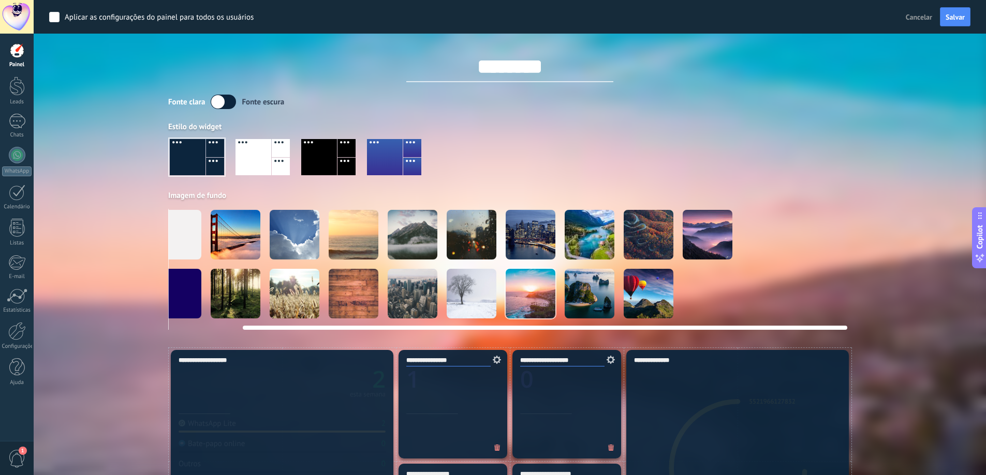
click at [830, 300] on video at bounding box center [825, 294] width 50 height 50
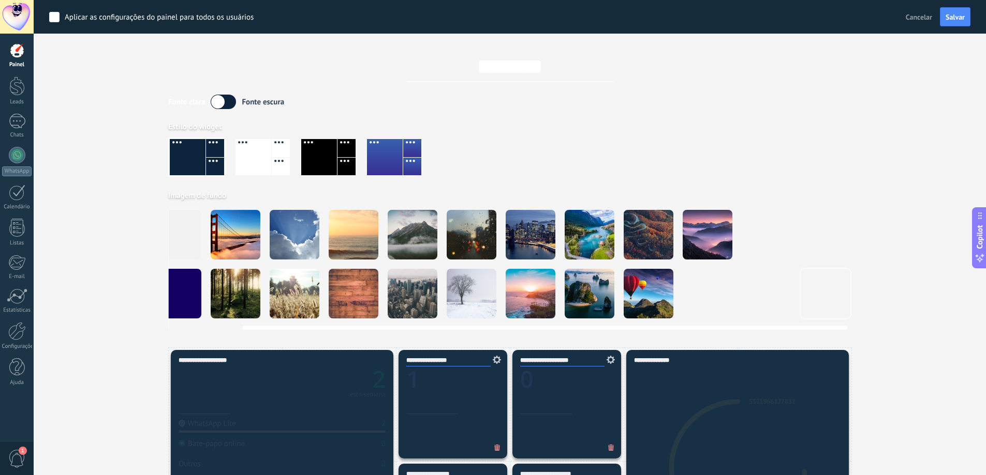
drag, startPoint x: 808, startPoint y: 299, endPoint x: 627, endPoint y: 303, distance: 180.6
click at [663, 302] on div at bounding box center [429, 264] width 683 height 111
click at [535, 307] on div at bounding box center [530, 294] width 50 height 50
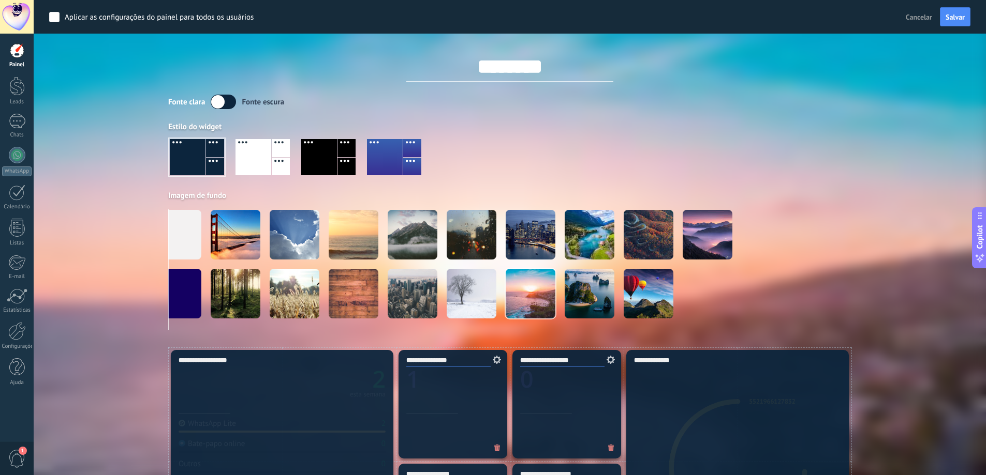
click at [917, 306] on div "Aplicar Eventos VX Laser Hoje Ontem Semana Mês" at bounding box center [509, 174] width 921 height 348
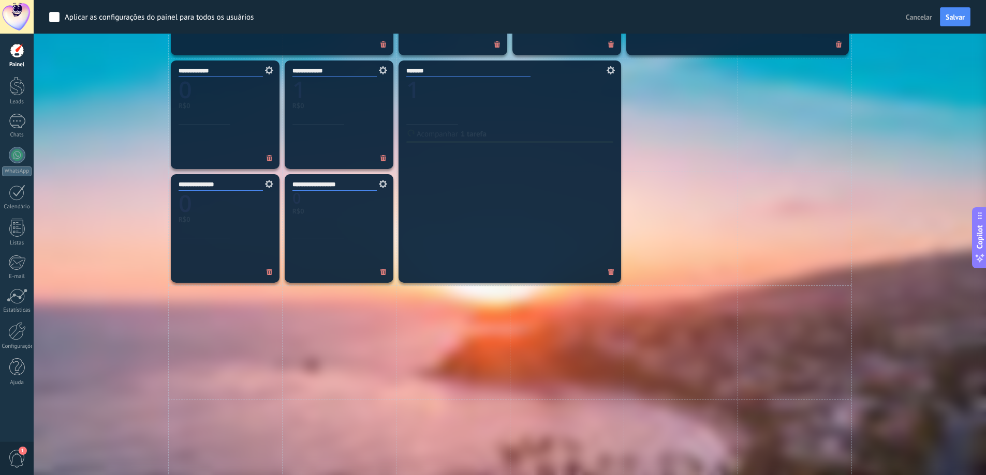
scroll to position [700, 0]
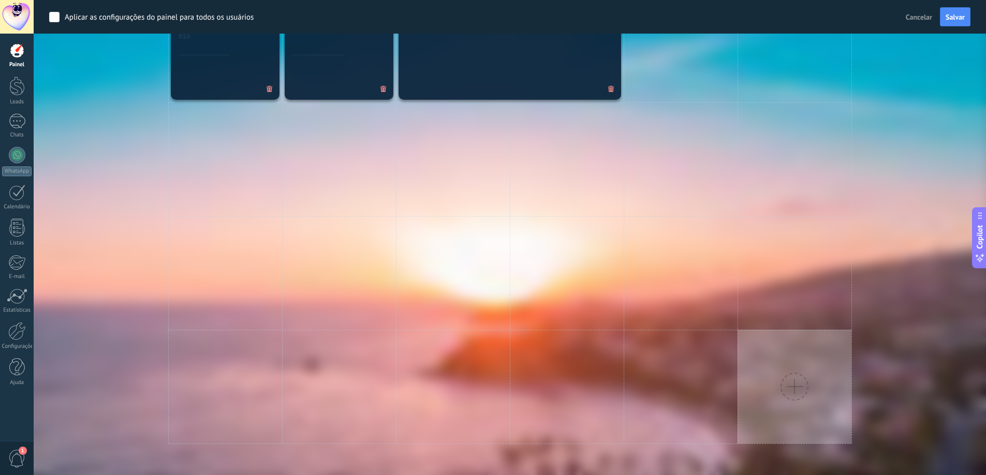
click at [763, 352] on div at bounding box center [794, 387] width 114 height 114
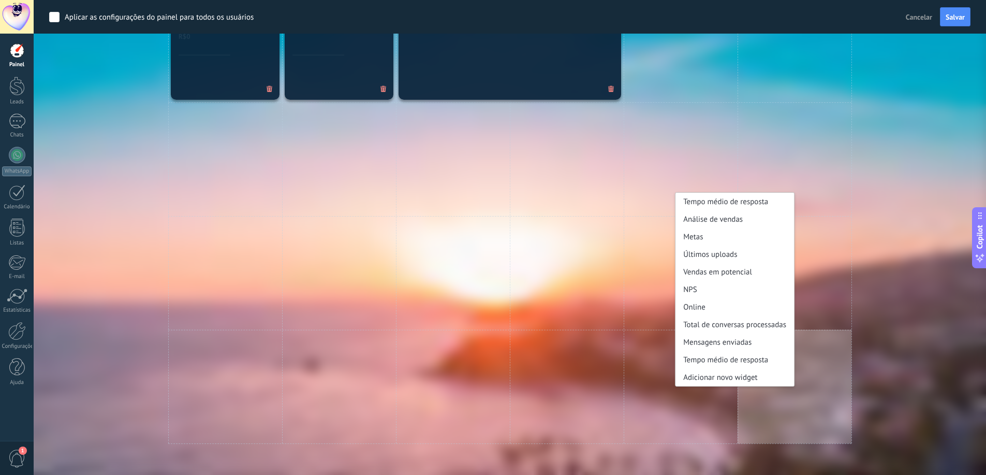
click at [904, 409] on div "**********" at bounding box center [509, 45] width 921 height 797
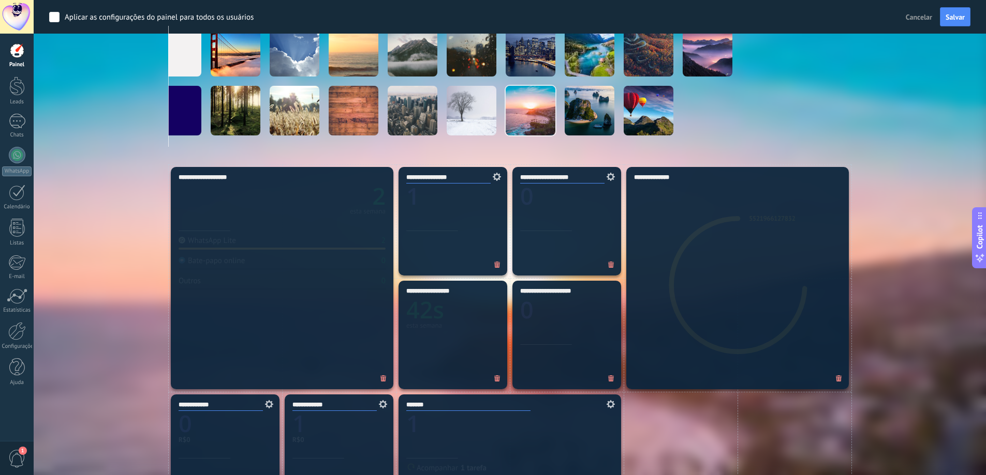
scroll to position [0, 0]
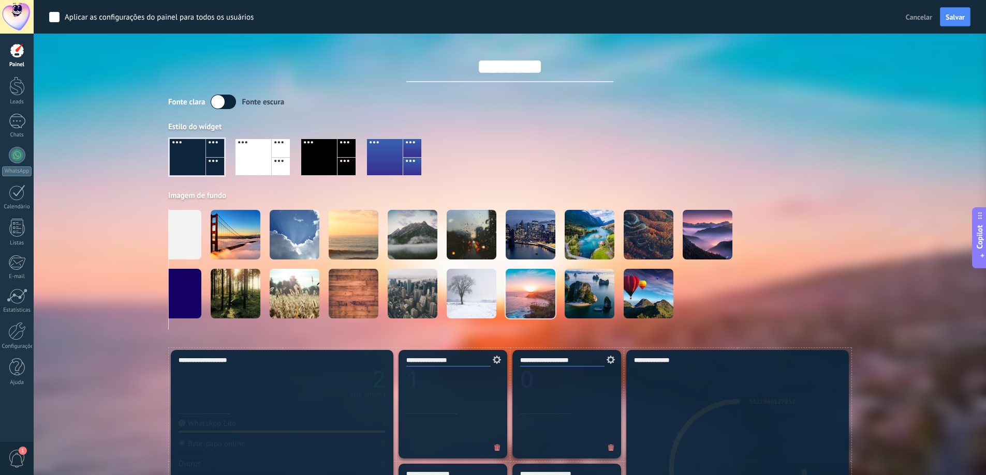
click at [221, 101] on label at bounding box center [223, 102] width 25 height 14
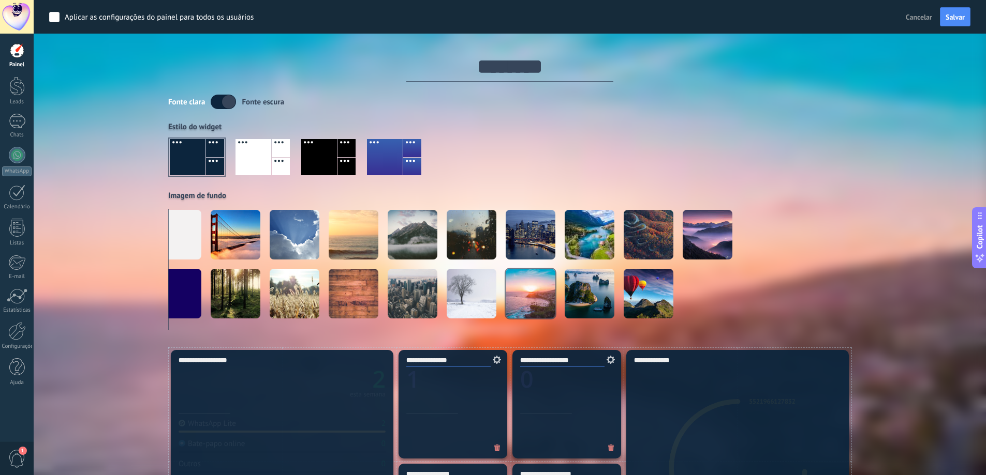
click at [221, 101] on label at bounding box center [223, 102] width 25 height 14
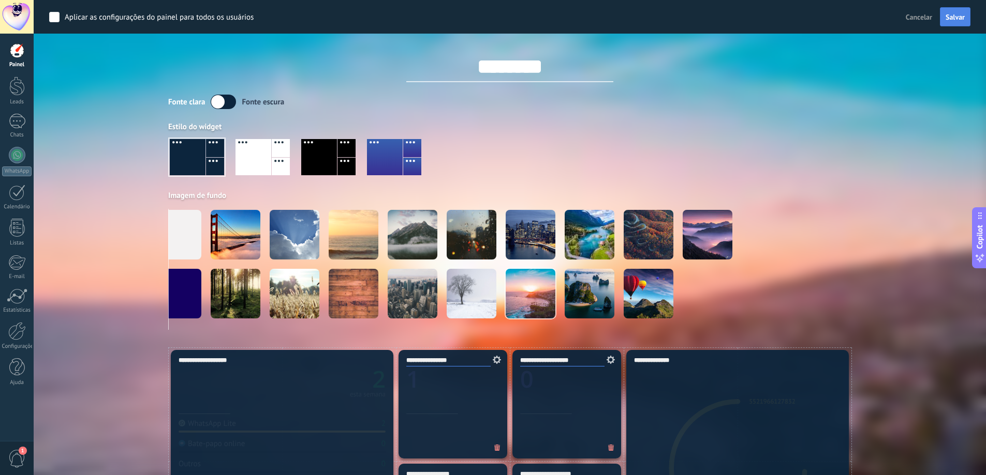
click at [962, 22] on button "Salvar" at bounding box center [954, 17] width 31 height 20
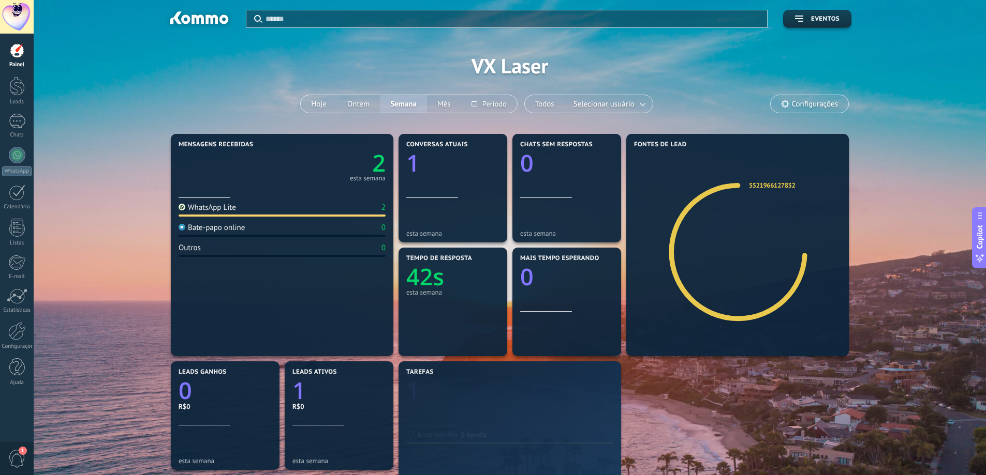
click at [31, 9] on div at bounding box center [17, 17] width 34 height 34
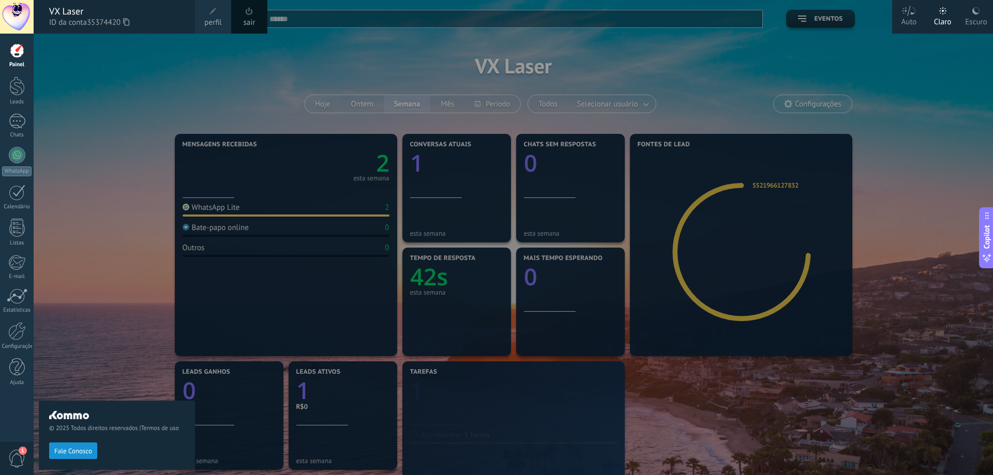
click at [211, 19] on span "perfil" at bounding box center [212, 22] width 17 height 11
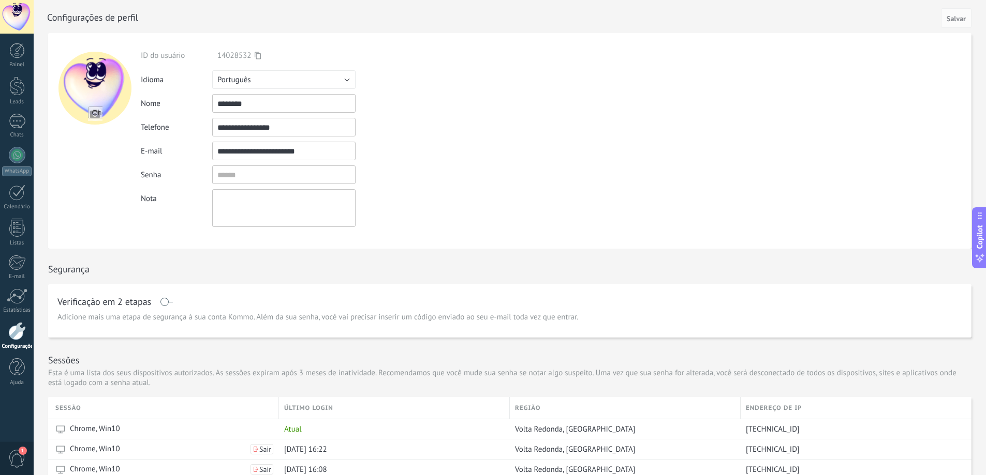
click at [97, 111] on input "file" at bounding box center [95, 114] width 14 height 14
type input "**********"
click at [91, 108] on input "file" at bounding box center [95, 114] width 14 height 14
click at [956, 28] on div at bounding box center [521, 16] width 948 height 33
click at [955, 24] on button "Salvar" at bounding box center [956, 18] width 31 height 20
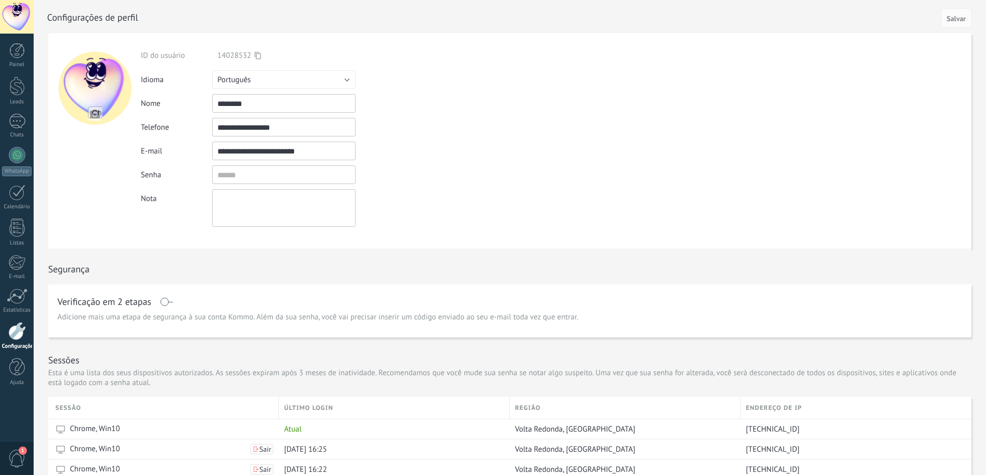
type input "**********"
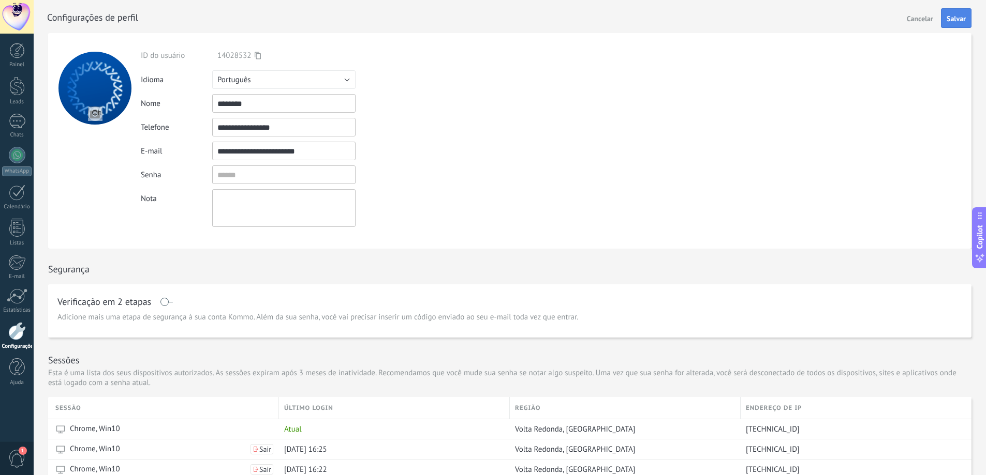
click at [954, 27] on button "Salvar" at bounding box center [956, 18] width 31 height 20
click at [15, 55] on div at bounding box center [17, 51] width 16 height 16
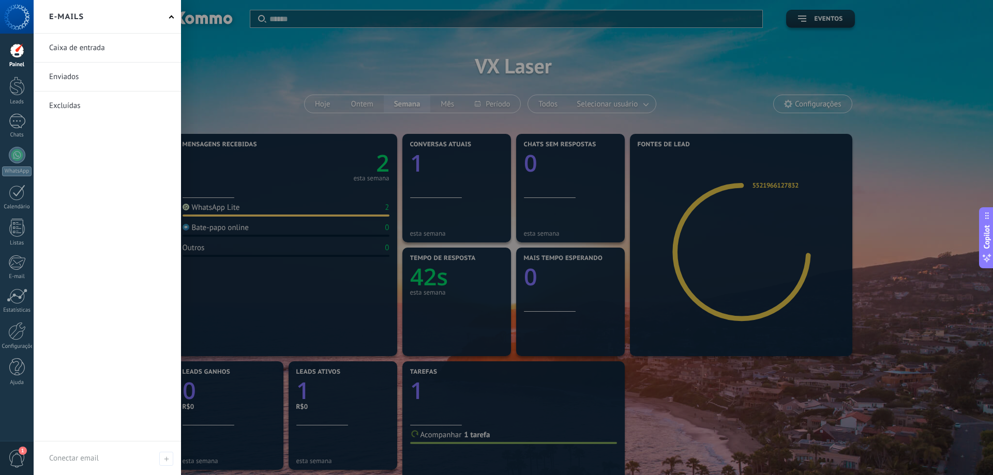
click at [12, 455] on span "1" at bounding box center [17, 459] width 18 height 18
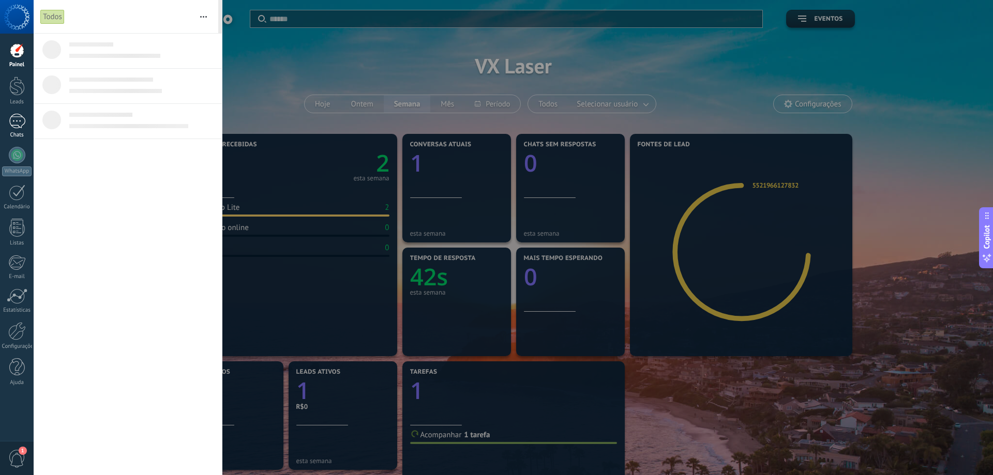
click at [15, 108] on div "Painel Leads Chats WhatsApp Clientes" at bounding box center [17, 220] width 34 height 354
click at [15, 129] on link "Chats" at bounding box center [17, 126] width 34 height 25
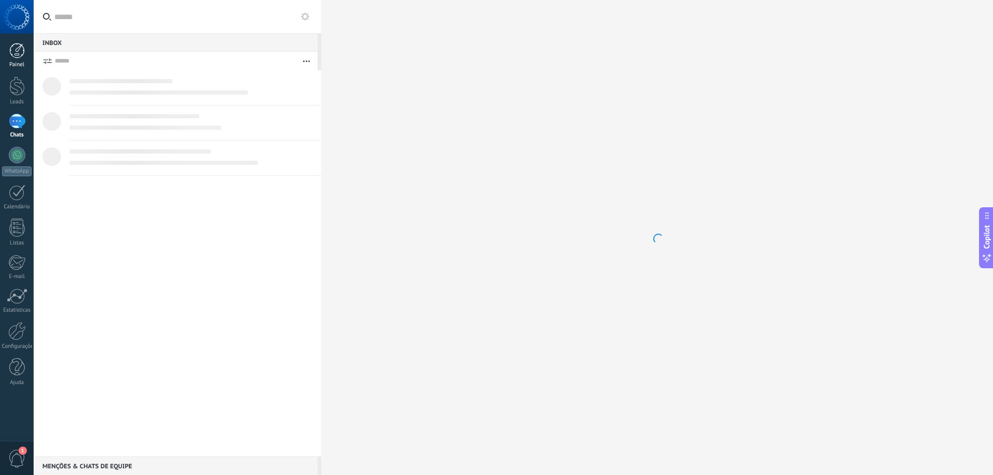
click at [22, 56] on div at bounding box center [17, 51] width 16 height 16
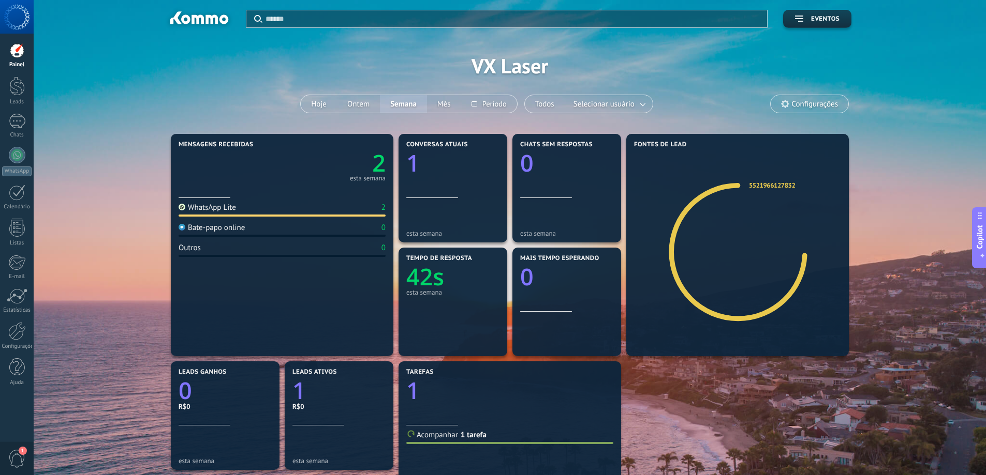
click at [388, 162] on section "Mensagens recebidas 2 esta semana WhatsApp Lite 2 Bate-papo online 0 Outros 0" at bounding box center [282, 245] width 222 height 222
click at [369, 165] on icon "2" at bounding box center [333, 159] width 103 height 23
click at [369, 165] on body ".abecls-1,.abecls-2{fill-rule:evenodd}.abecls-2{fill:#fff} .abhcls-1{fill:none}…" at bounding box center [493, 237] width 986 height 475
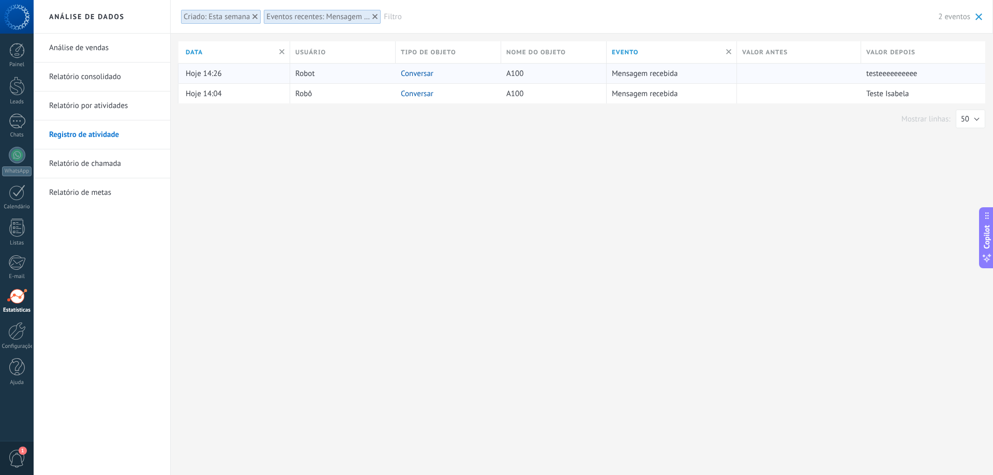
click at [413, 77] on link "Conversar" at bounding box center [417, 74] width 33 height 10
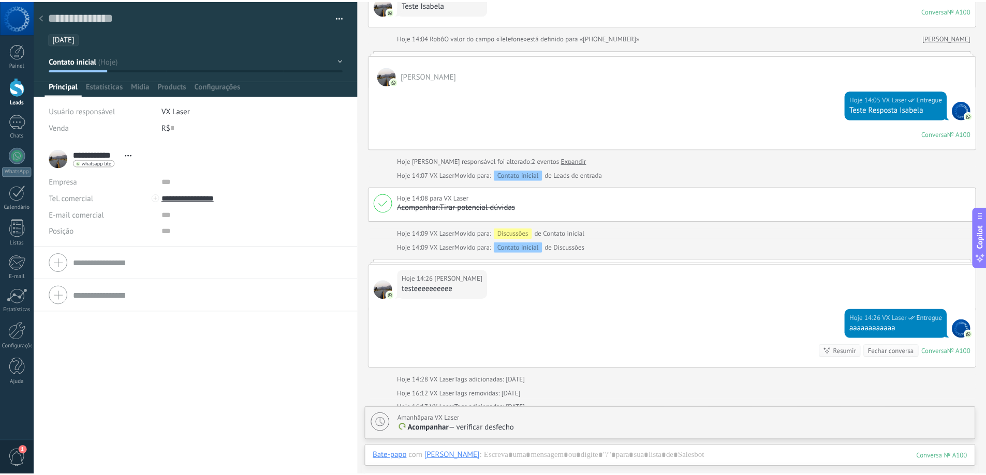
scroll to position [253, 0]
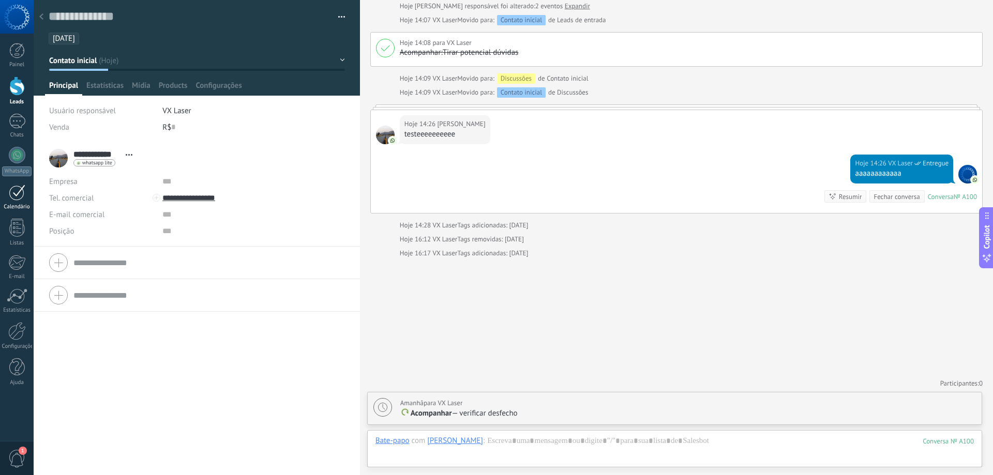
click at [17, 197] on div at bounding box center [17, 193] width 17 height 16
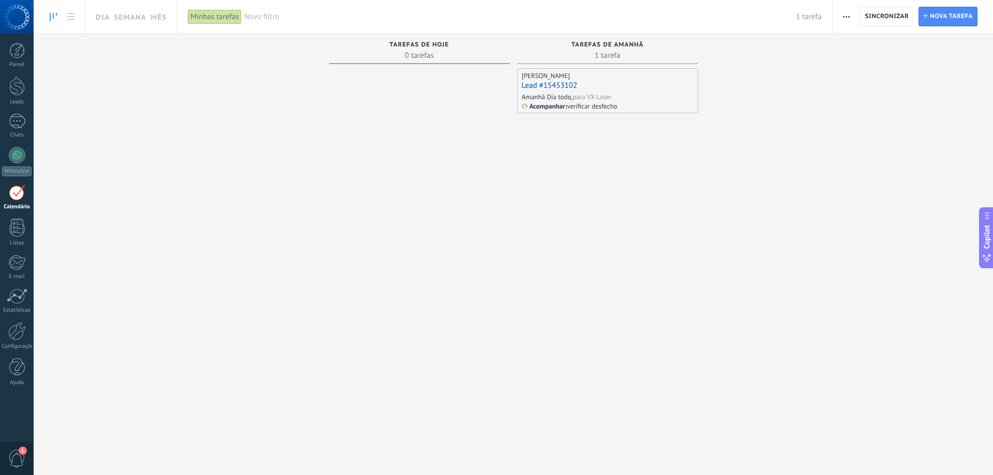
click at [19, 39] on div "Painel Leads Chats WhatsApp Clientes" at bounding box center [33, 238] width 67 height 408
click at [22, 51] on div at bounding box center [17, 51] width 16 height 16
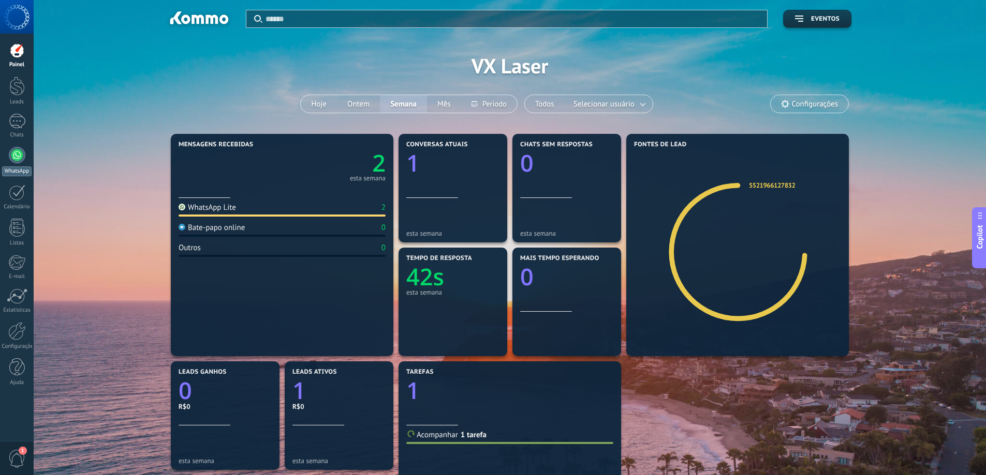
click at [14, 151] on div at bounding box center [17, 155] width 17 height 17
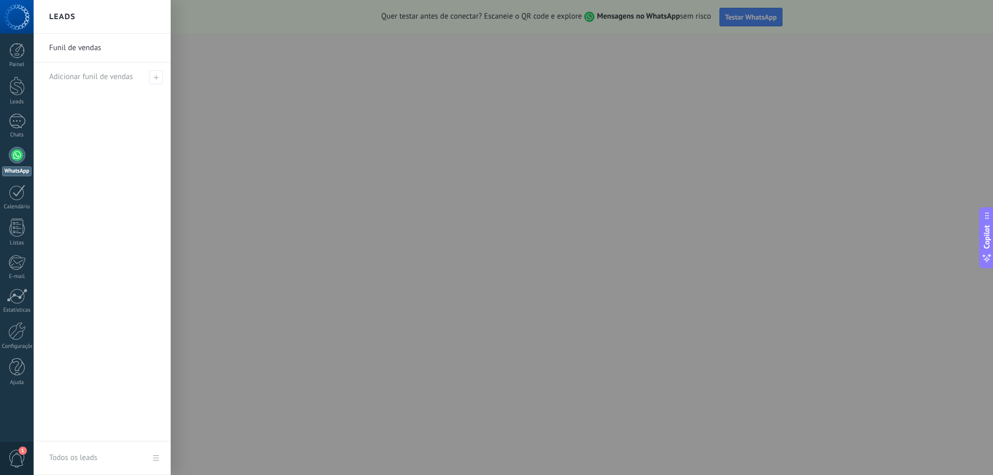
click at [62, 57] on link "Funil de vendas" at bounding box center [104, 48] width 111 height 29
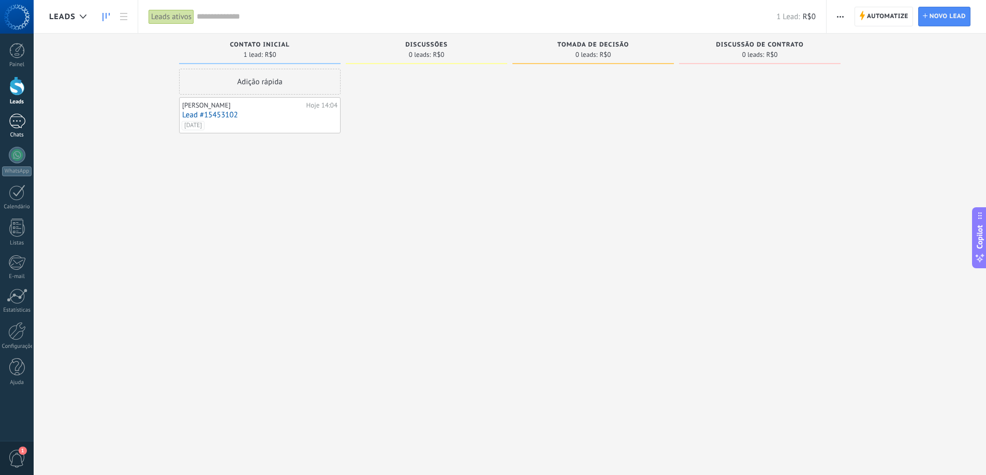
click at [7, 130] on link "Chats" at bounding box center [17, 126] width 34 height 25
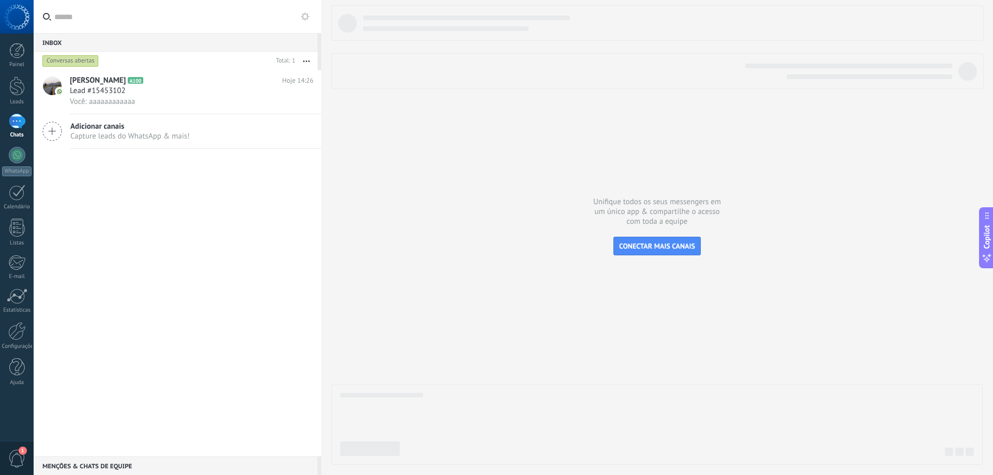
click at [306, 62] on icon "button" at bounding box center [306, 62] width 7 height 2
click at [306, 62] on button "button" at bounding box center [306, 61] width 22 height 19
click at [21, 454] on span "1" at bounding box center [23, 451] width 8 height 8
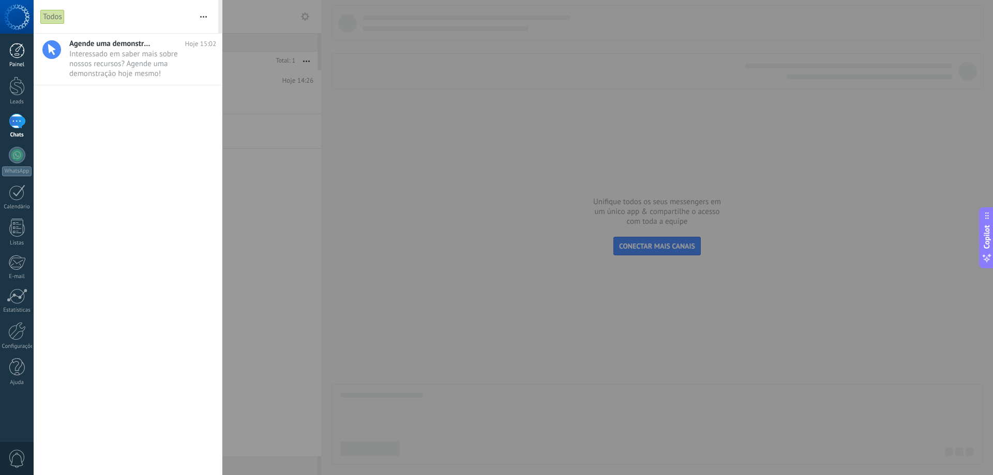
click at [31, 55] on link "Painel" at bounding box center [17, 55] width 34 height 25
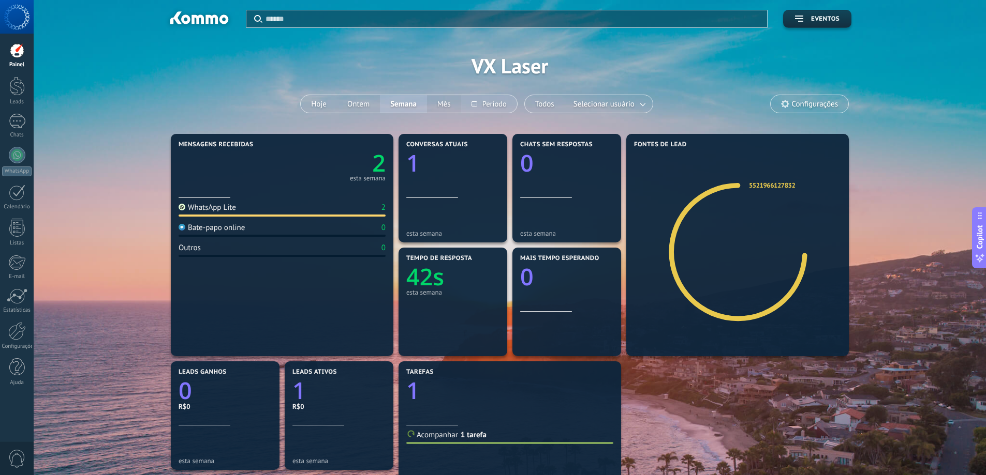
click at [488, 101] on button at bounding box center [489, 104] width 56 height 18
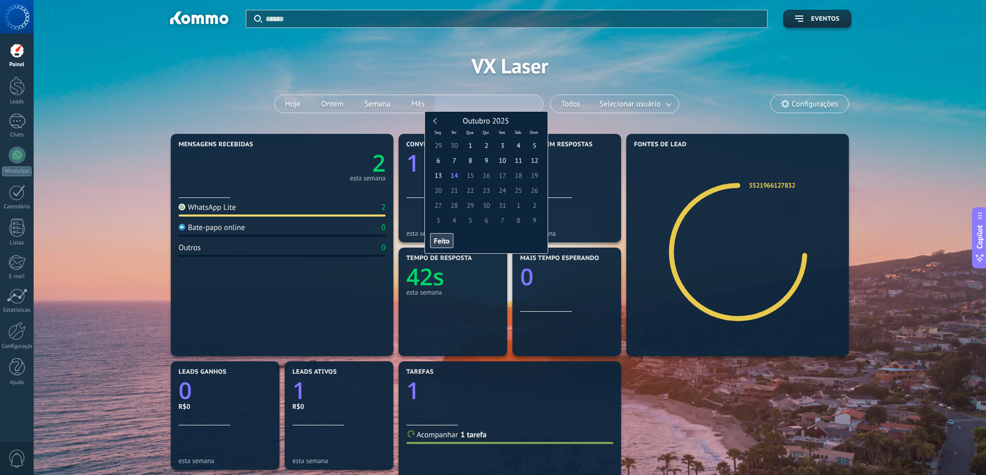
click at [488, 101] on input "text" at bounding box center [489, 104] width 108 height 16
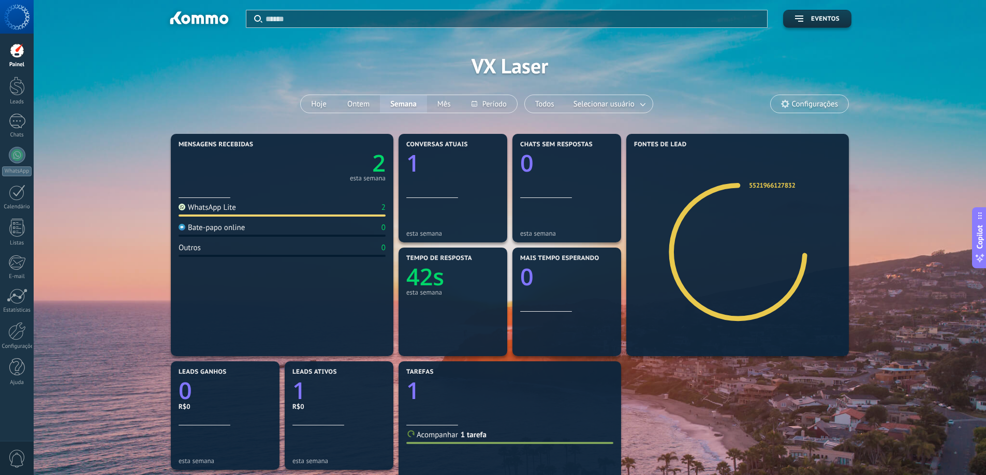
click at [446, 86] on div "Aplicar Eventos VX Laser Hoje Ontem Semana Mês Todos Selecionar usuário Configu…" at bounding box center [509, 65] width 921 height 131
click at [362, 108] on button "Ontem" at bounding box center [358, 104] width 43 height 18
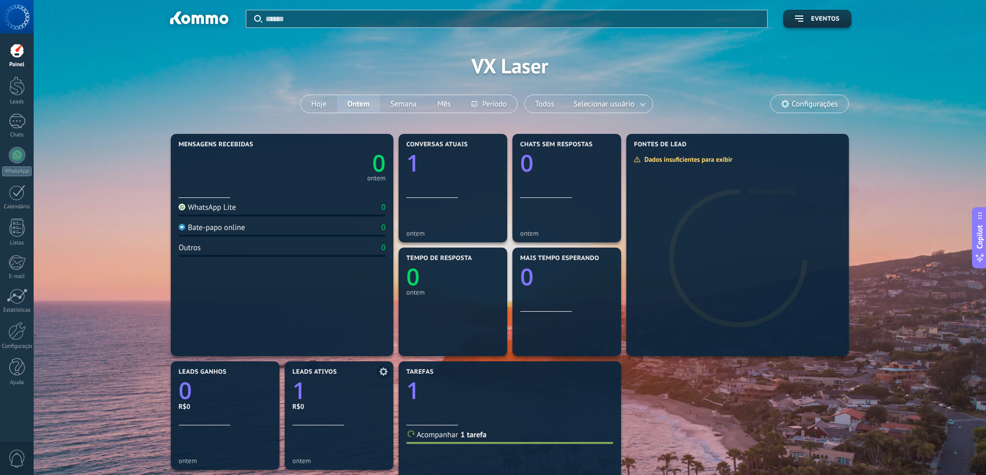
click at [311, 387] on icon "1" at bounding box center [338, 387] width 93 height 23
drag, startPoint x: 317, startPoint y: 106, endPoint x: 330, endPoint y: 140, distance: 36.5
click at [329, 139] on div "Aplicar Eventos VX Laser Hoje Ontem Semana Mês Todos Selecionar usuário Configu…" at bounding box center [510, 366] width 952 height 732
click at [408, 99] on button "Semana" at bounding box center [403, 104] width 47 height 18
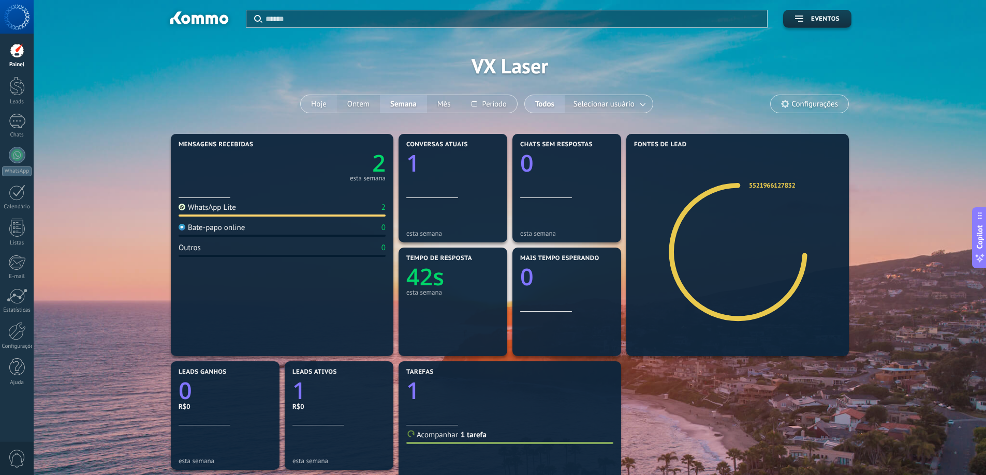
click at [316, 103] on button "Hoje" at bounding box center [319, 104] width 36 height 18
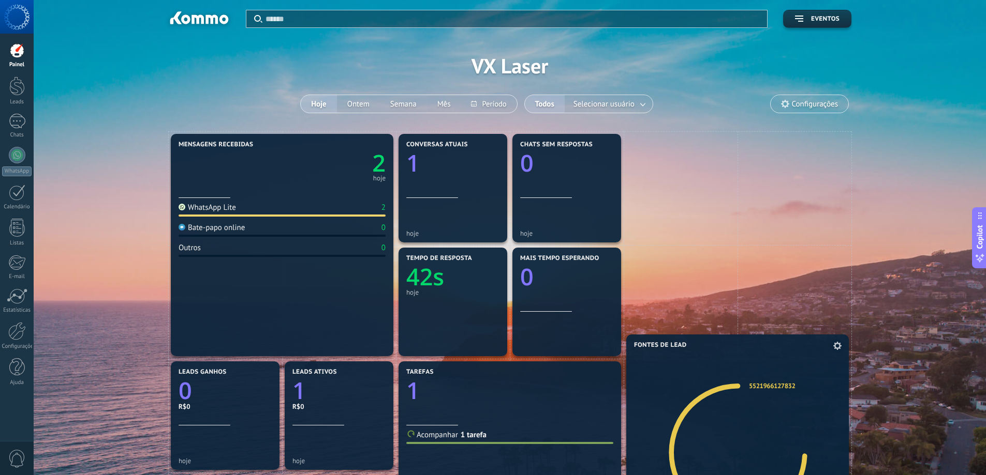
drag, startPoint x: 715, startPoint y: 264, endPoint x: 792, endPoint y: 465, distance: 214.6
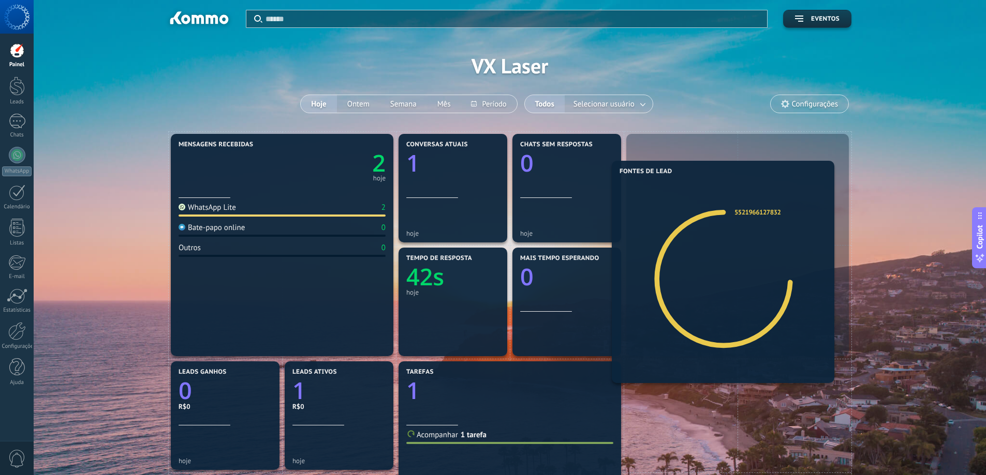
drag, startPoint x: 787, startPoint y: 465, endPoint x: 781, endPoint y: 251, distance: 214.3
